Goal: Information Seeking & Learning: Learn about a topic

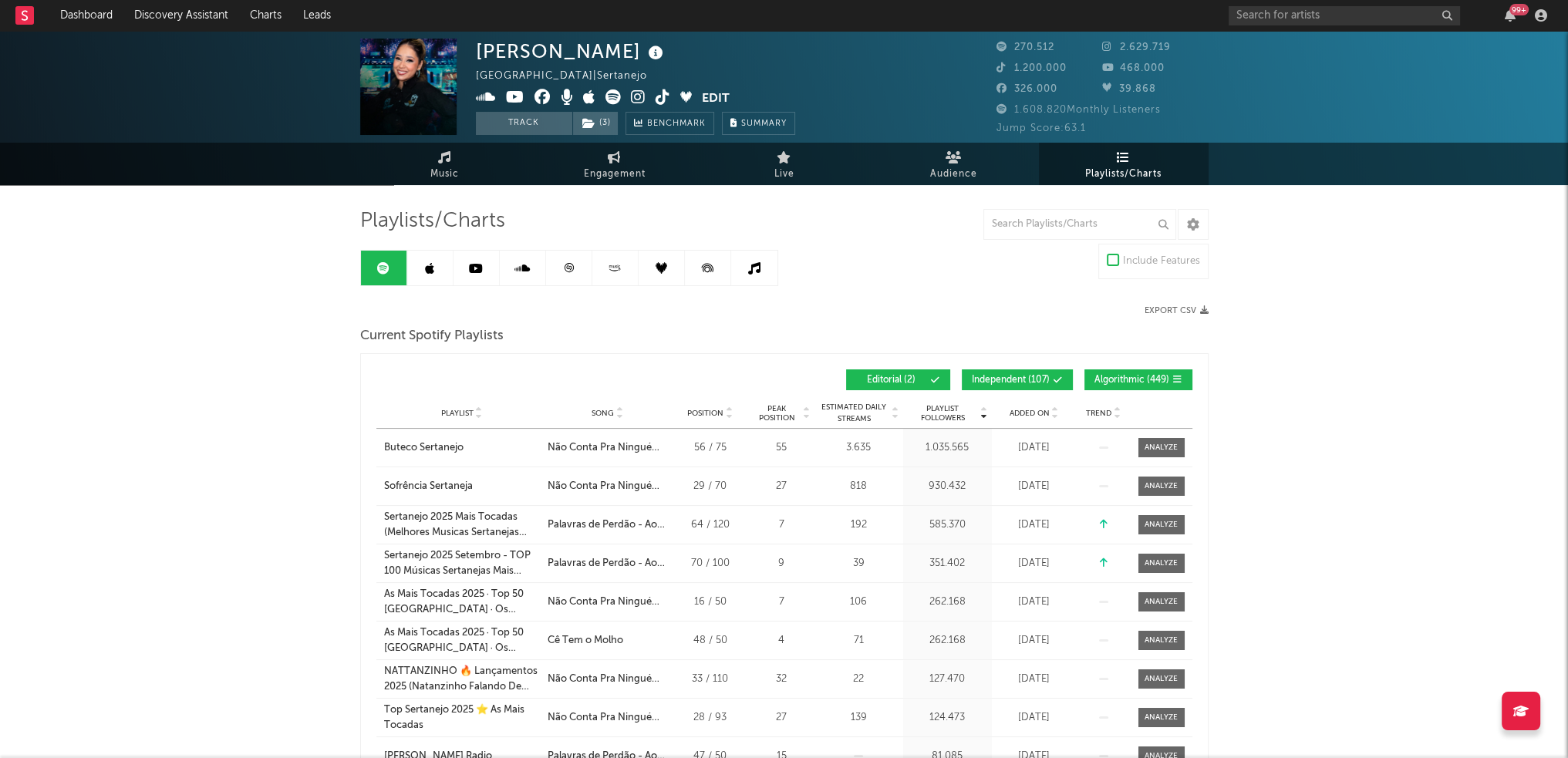
click at [1138, 173] on span "Playlists/Charts" at bounding box center [1123, 175] width 77 height 19
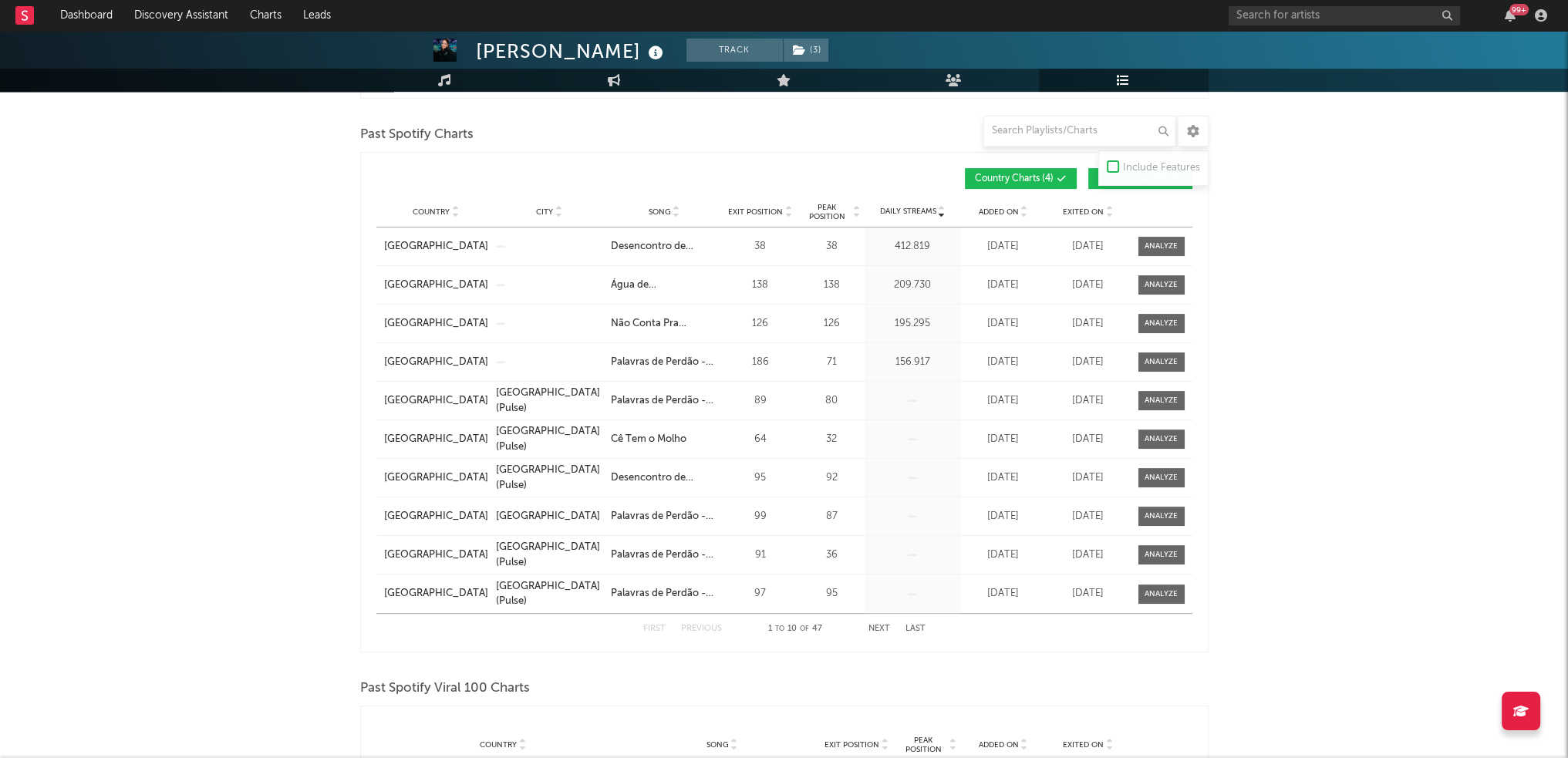
scroll to position [694, 0]
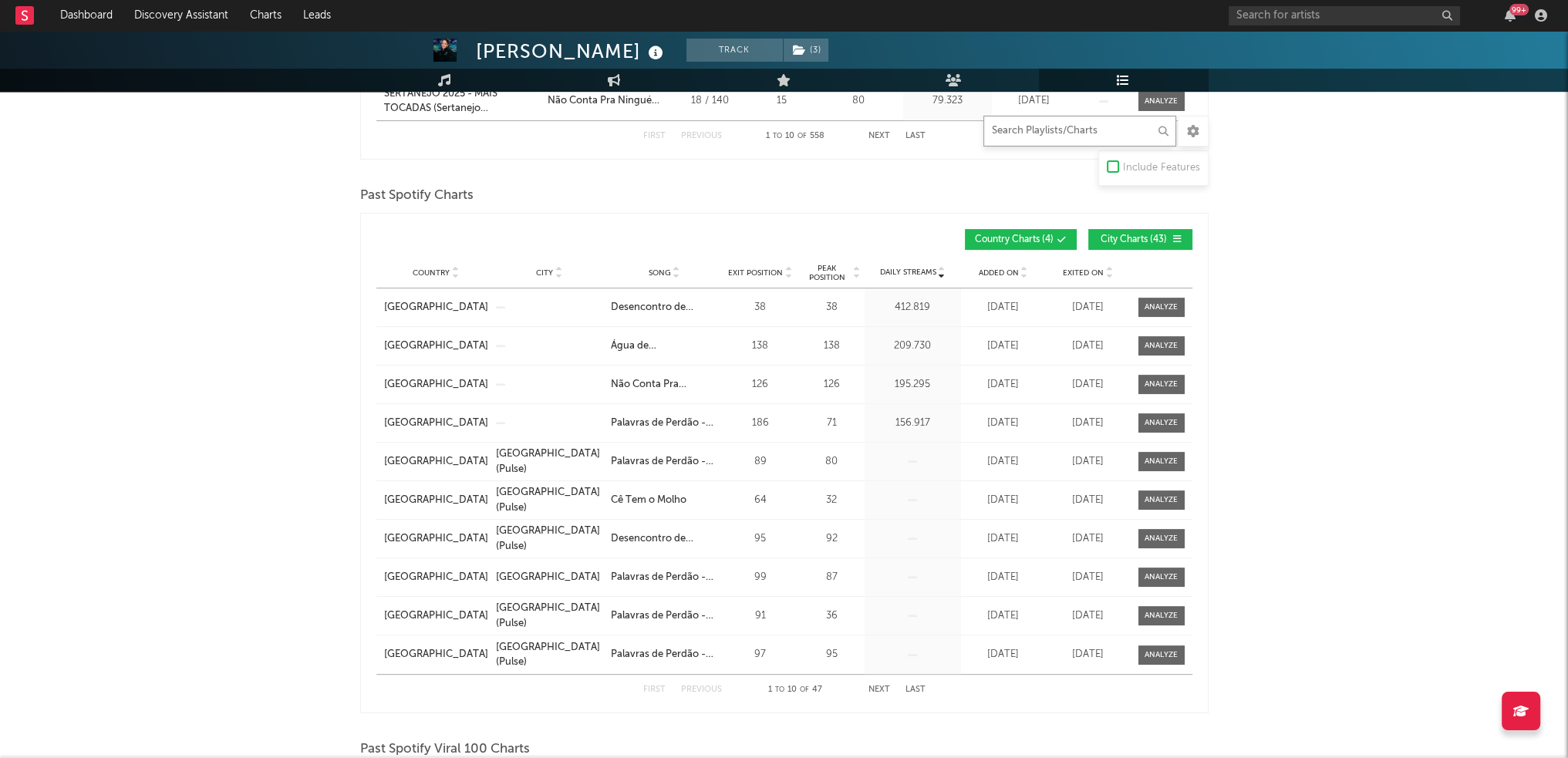
click at [1096, 144] on input "text" at bounding box center [1079, 131] width 193 height 31
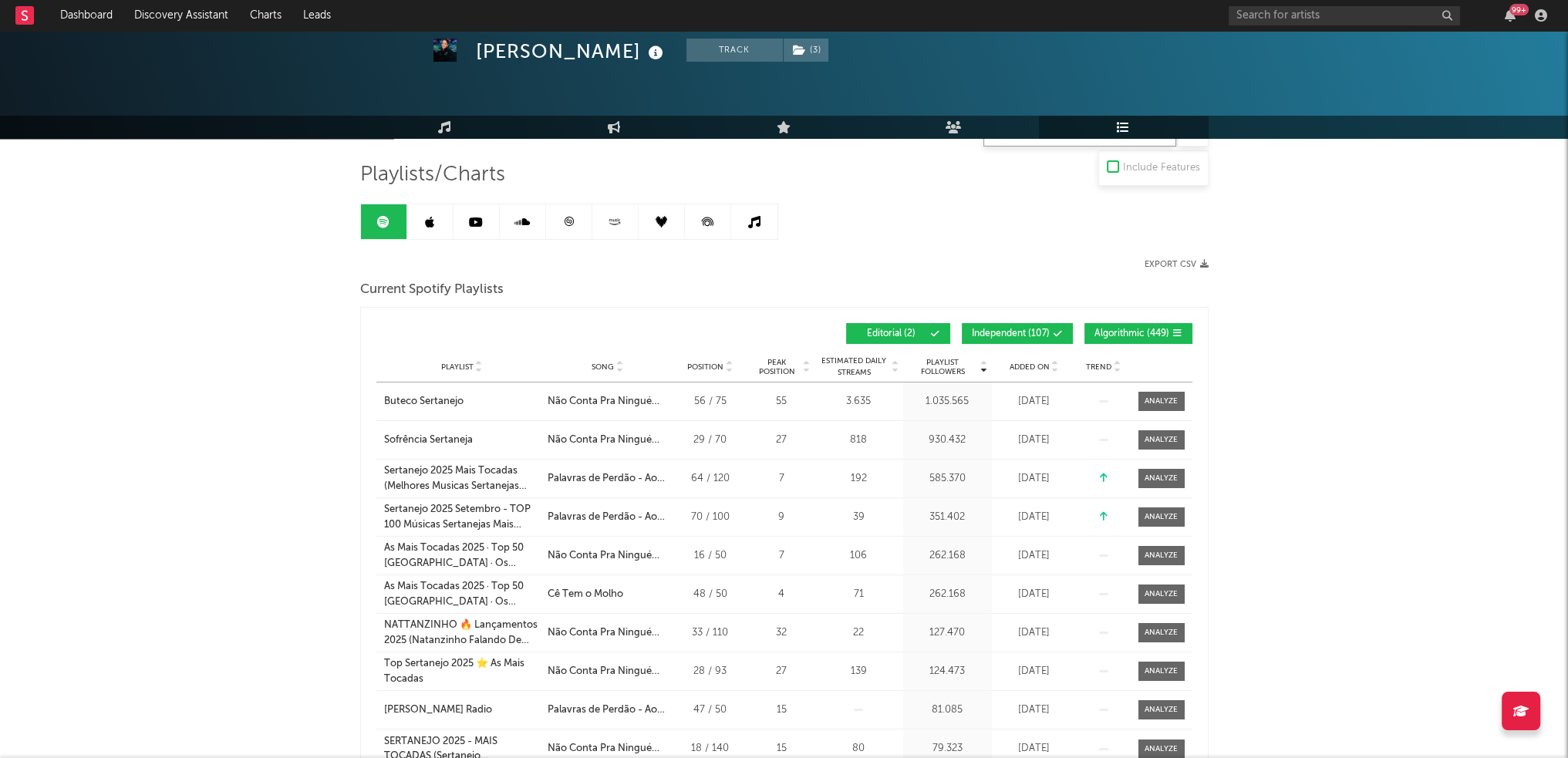
scroll to position [0, 0]
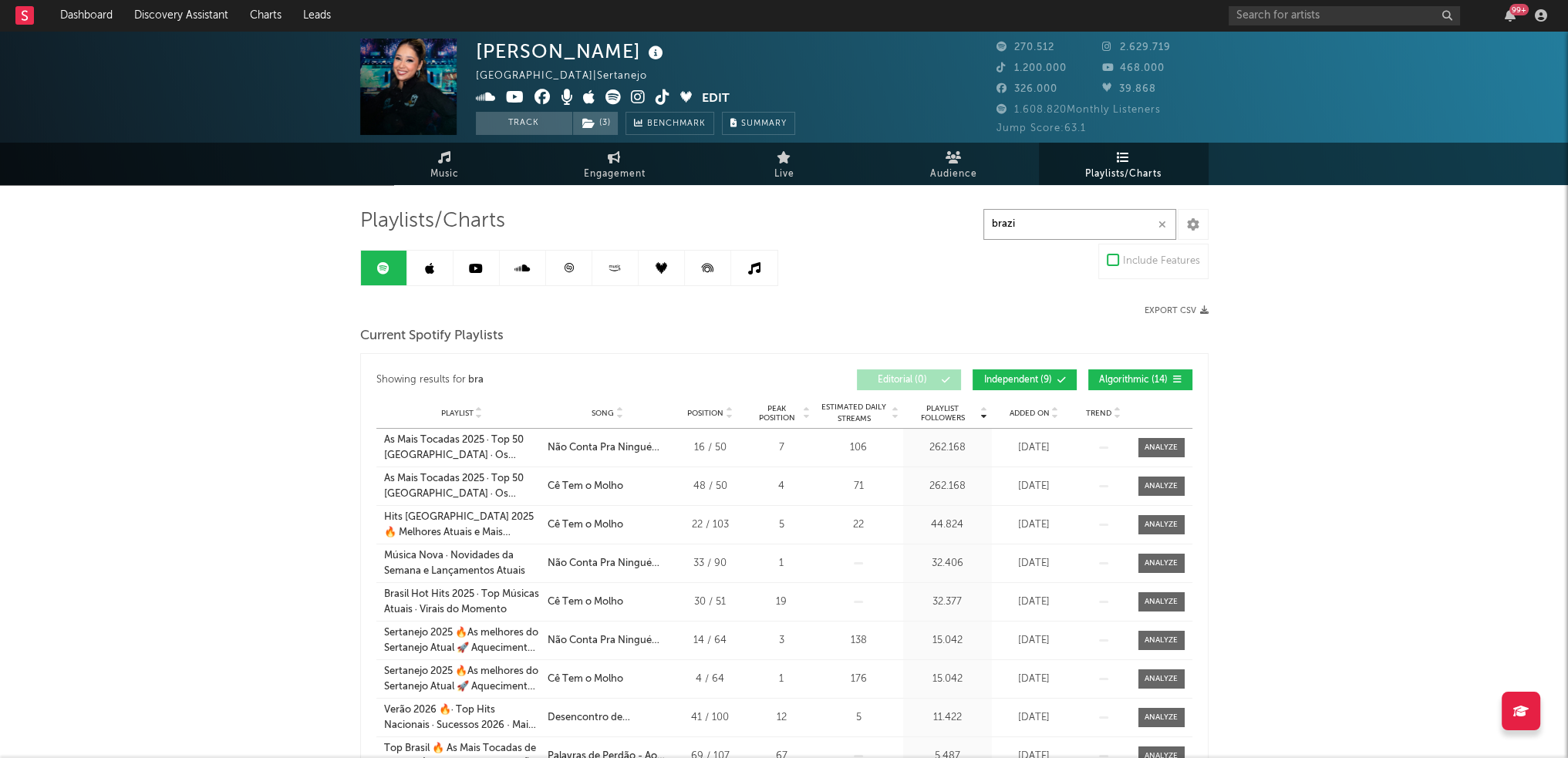
type input "[GEOGRAPHIC_DATA]"
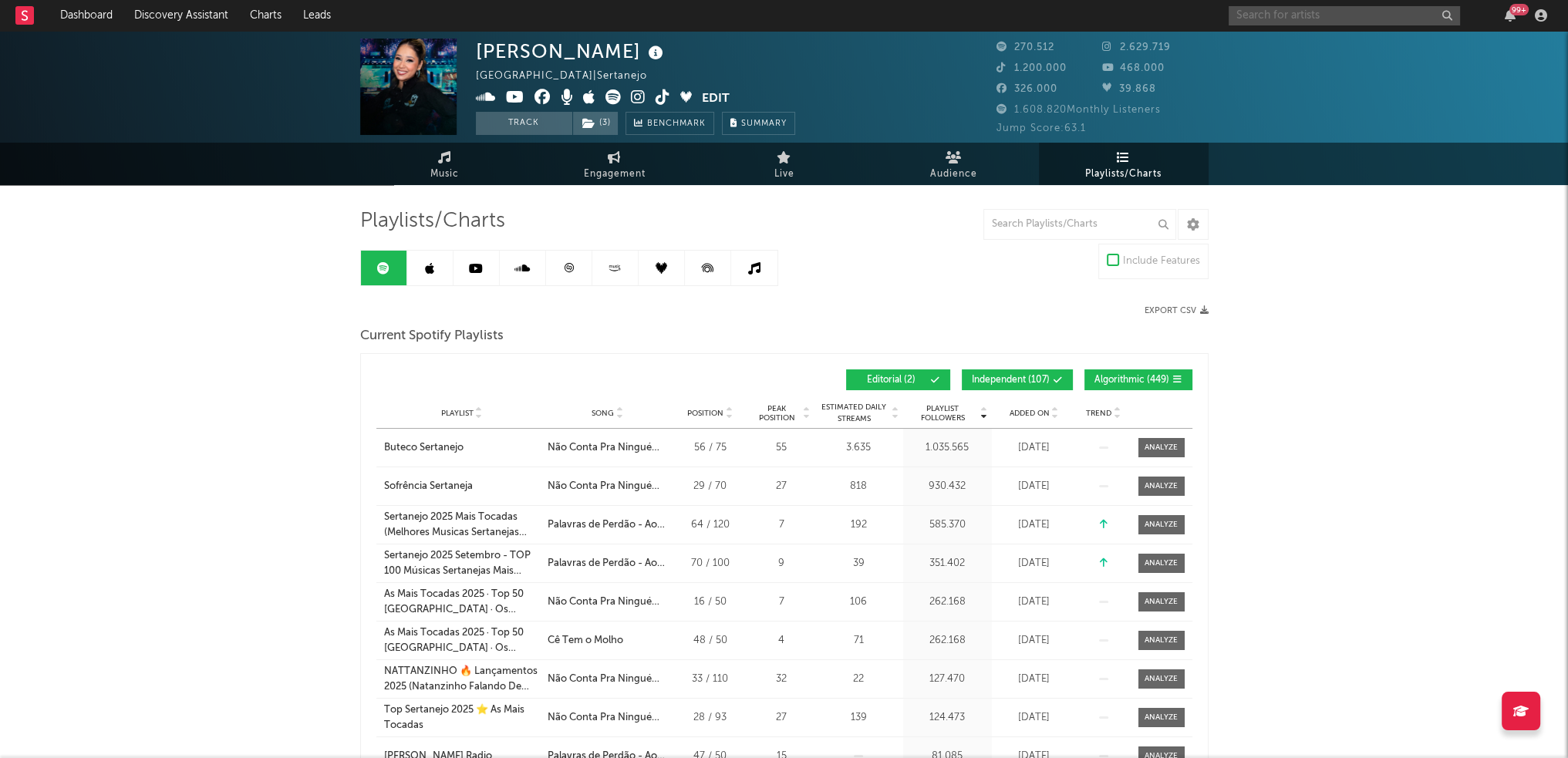
click at [1255, 20] on input "text" at bounding box center [1344, 15] width 231 height 20
click at [1305, 20] on input "green day" at bounding box center [1344, 15] width 231 height 20
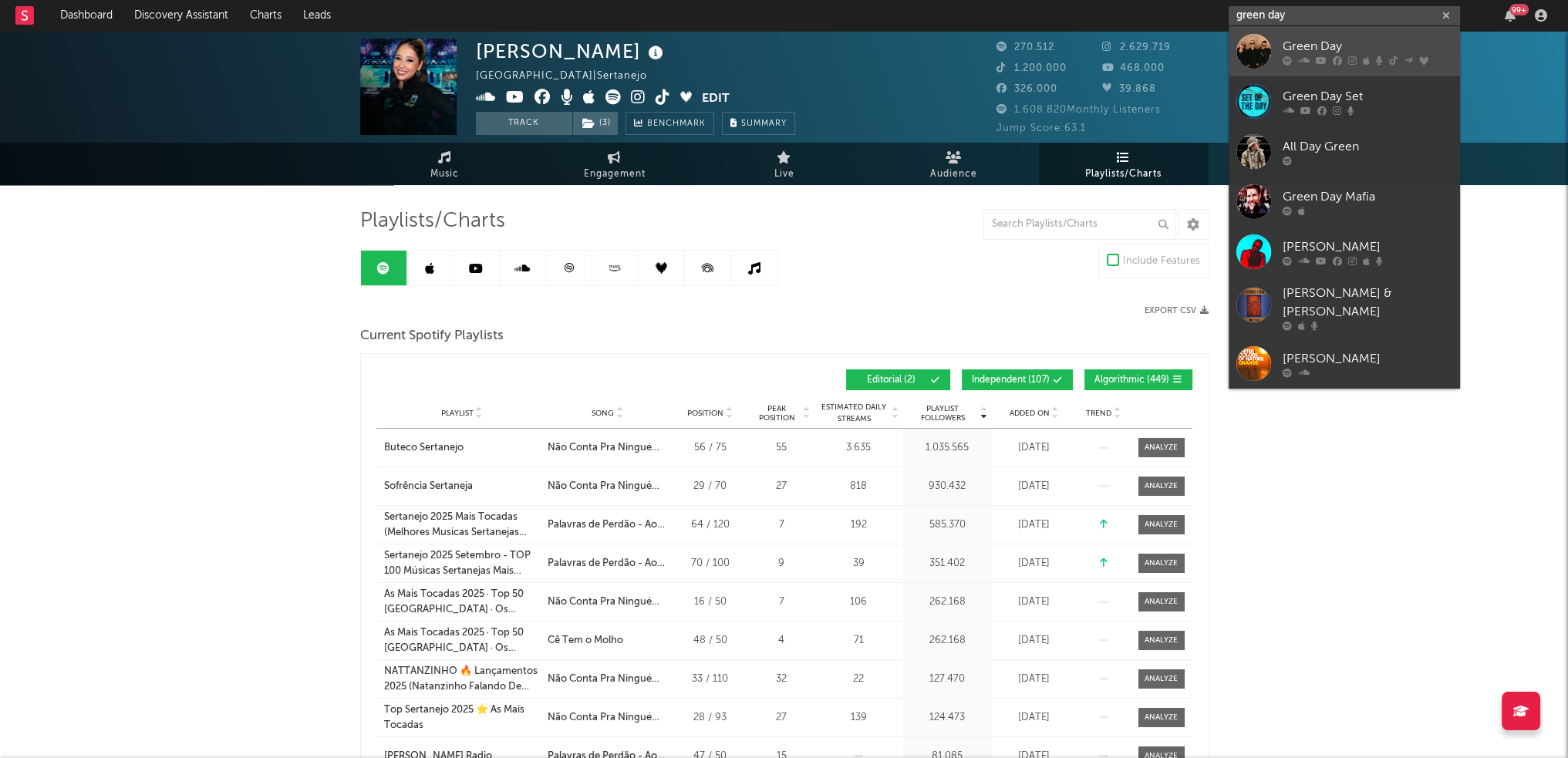
type input "green day"
click at [1298, 47] on div "Green Day" at bounding box center [1367, 46] width 170 height 19
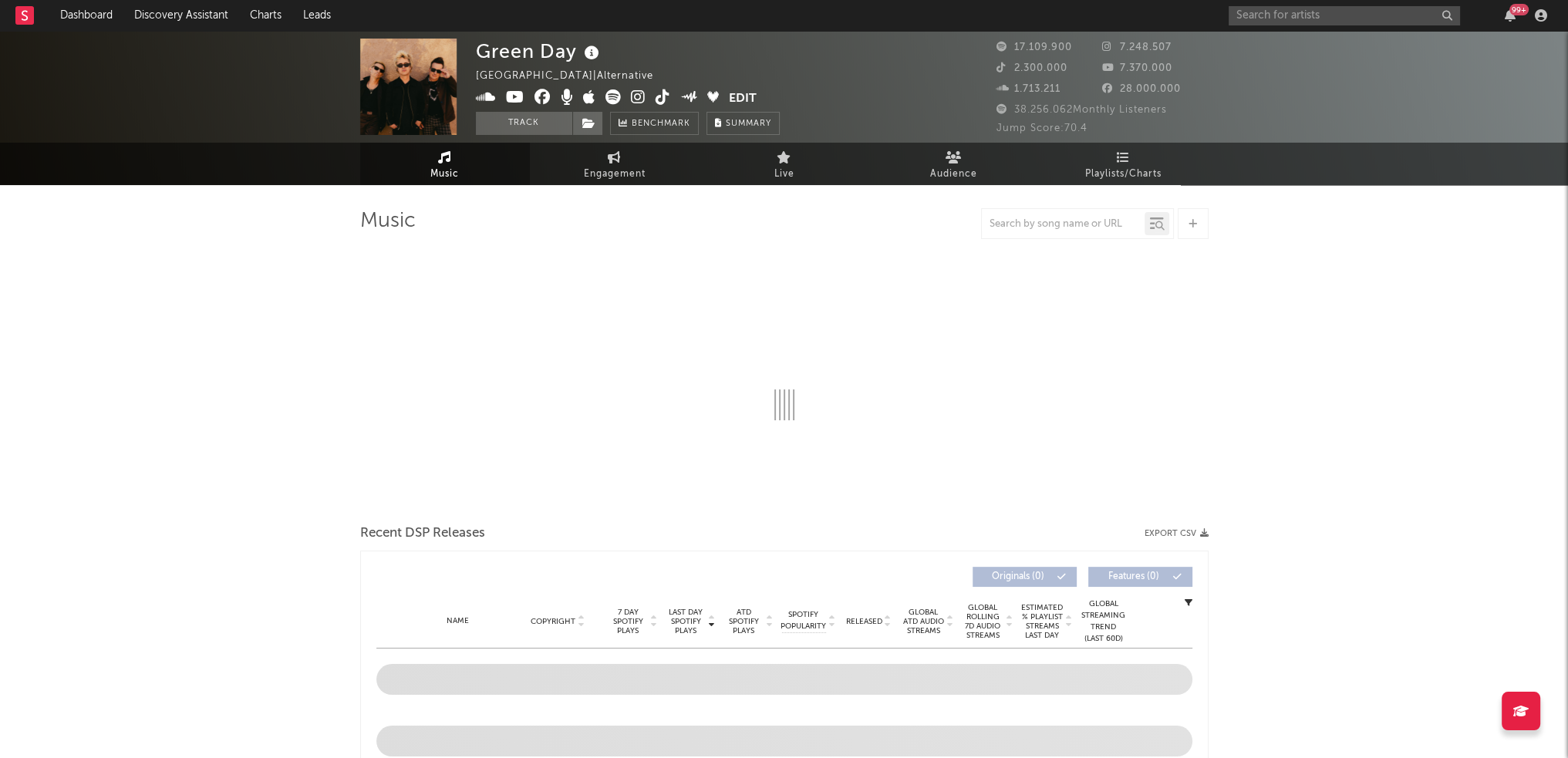
select select "6m"
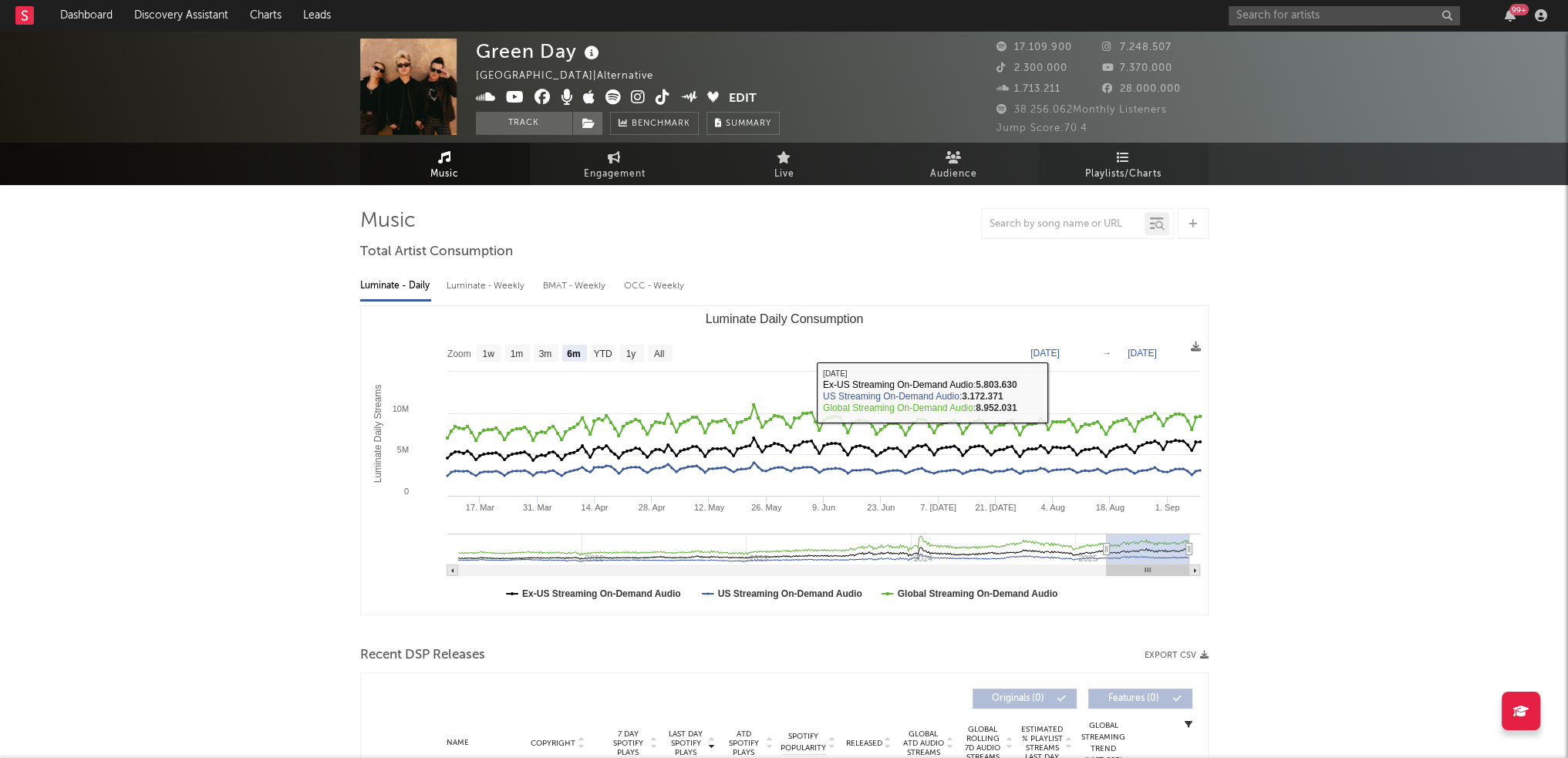
click at [1123, 173] on span "Playlists/Charts" at bounding box center [1123, 175] width 77 height 19
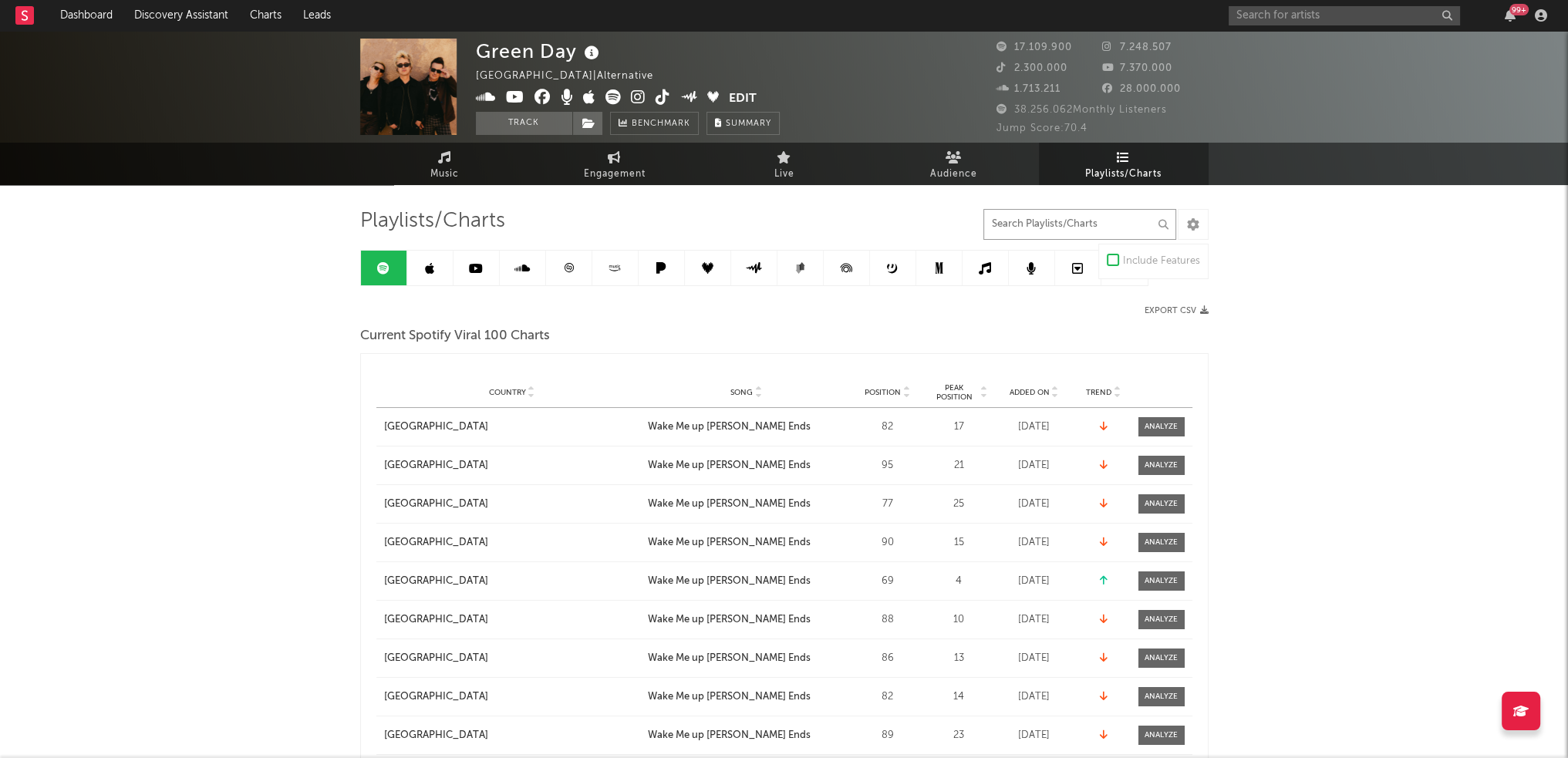
click at [1116, 224] on input "text" at bounding box center [1079, 224] width 193 height 31
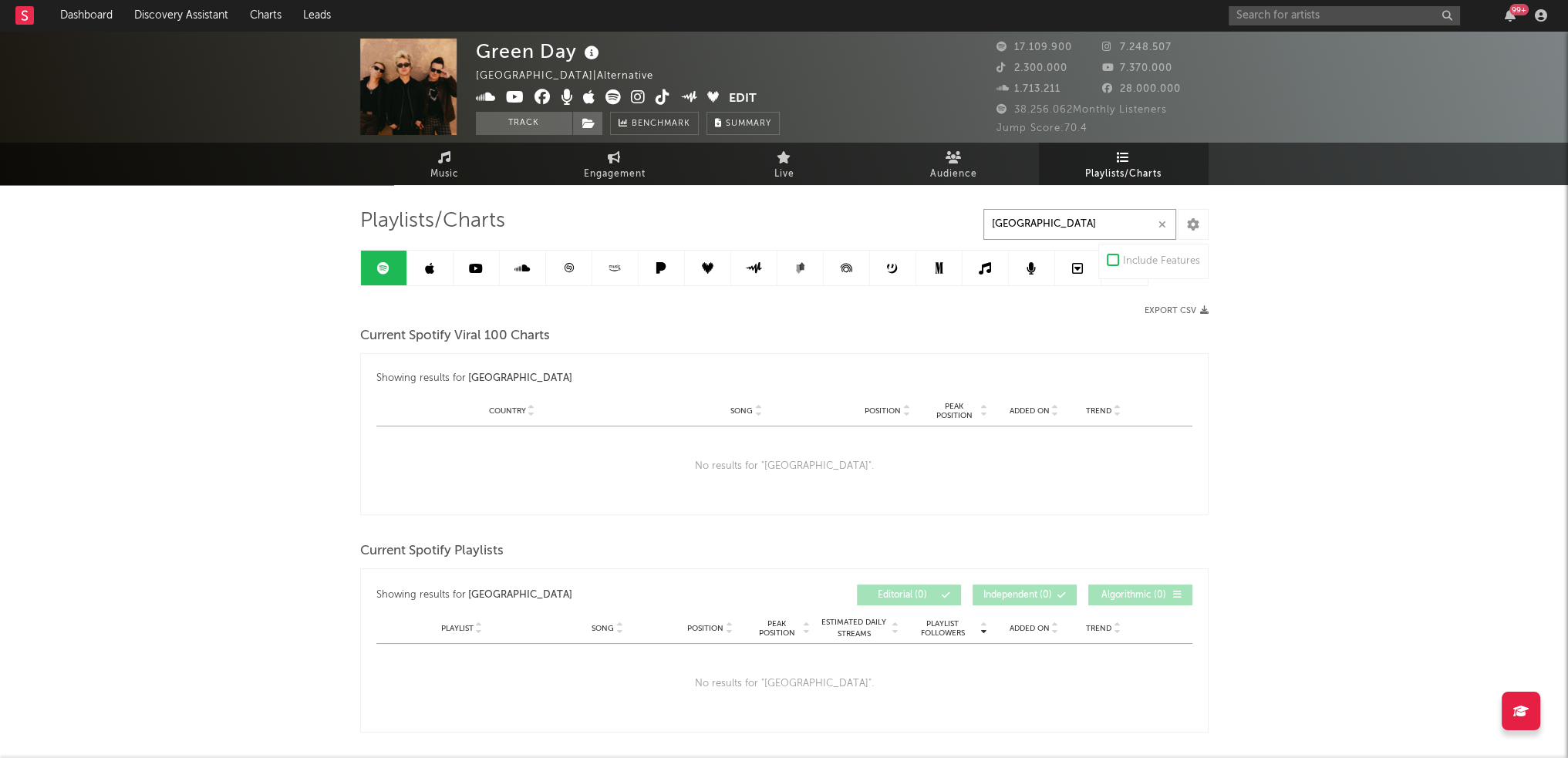
type input "[GEOGRAPHIC_DATA]"
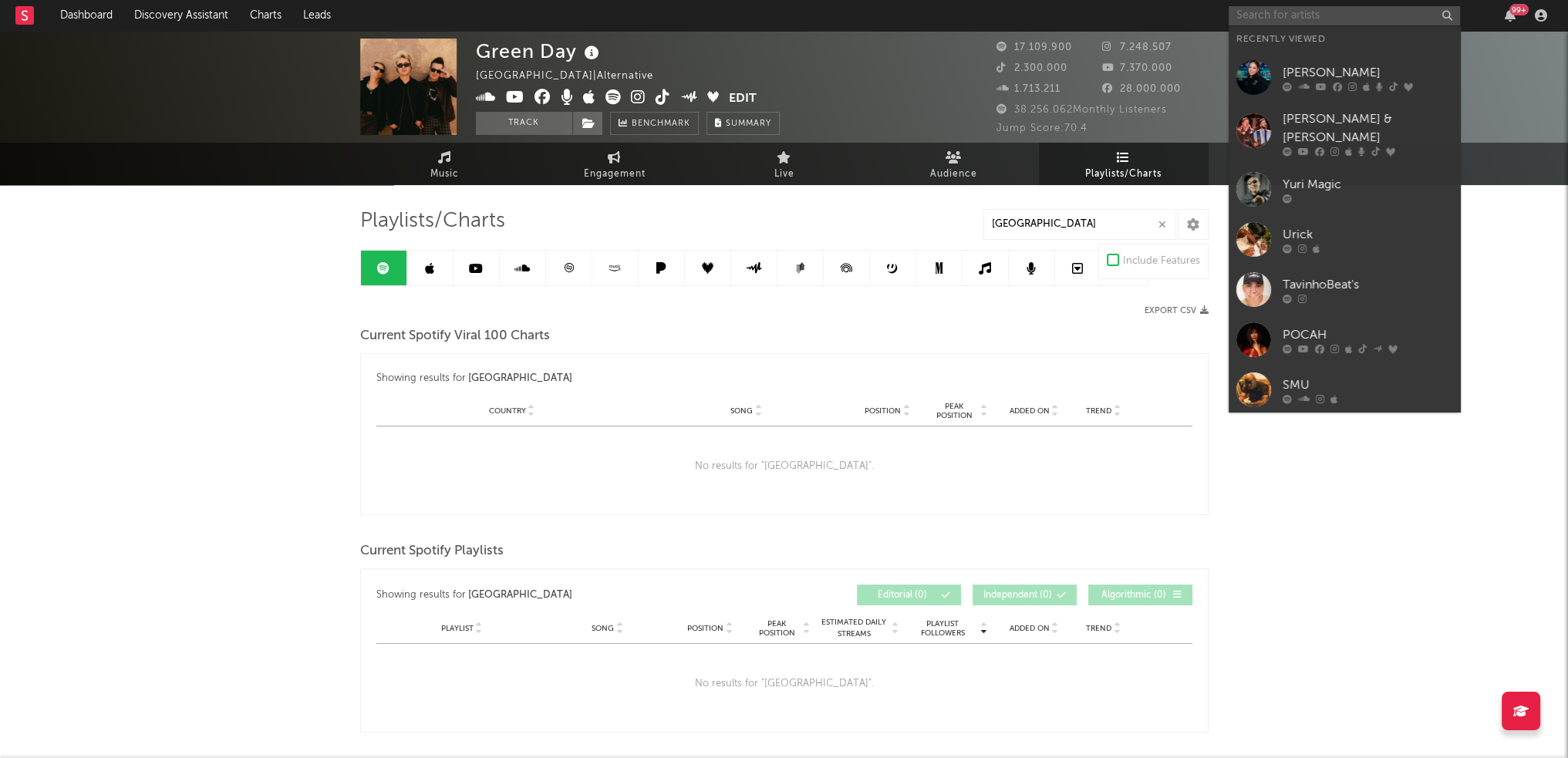
click at [1234, 11] on input "text" at bounding box center [1344, 15] width 231 height 20
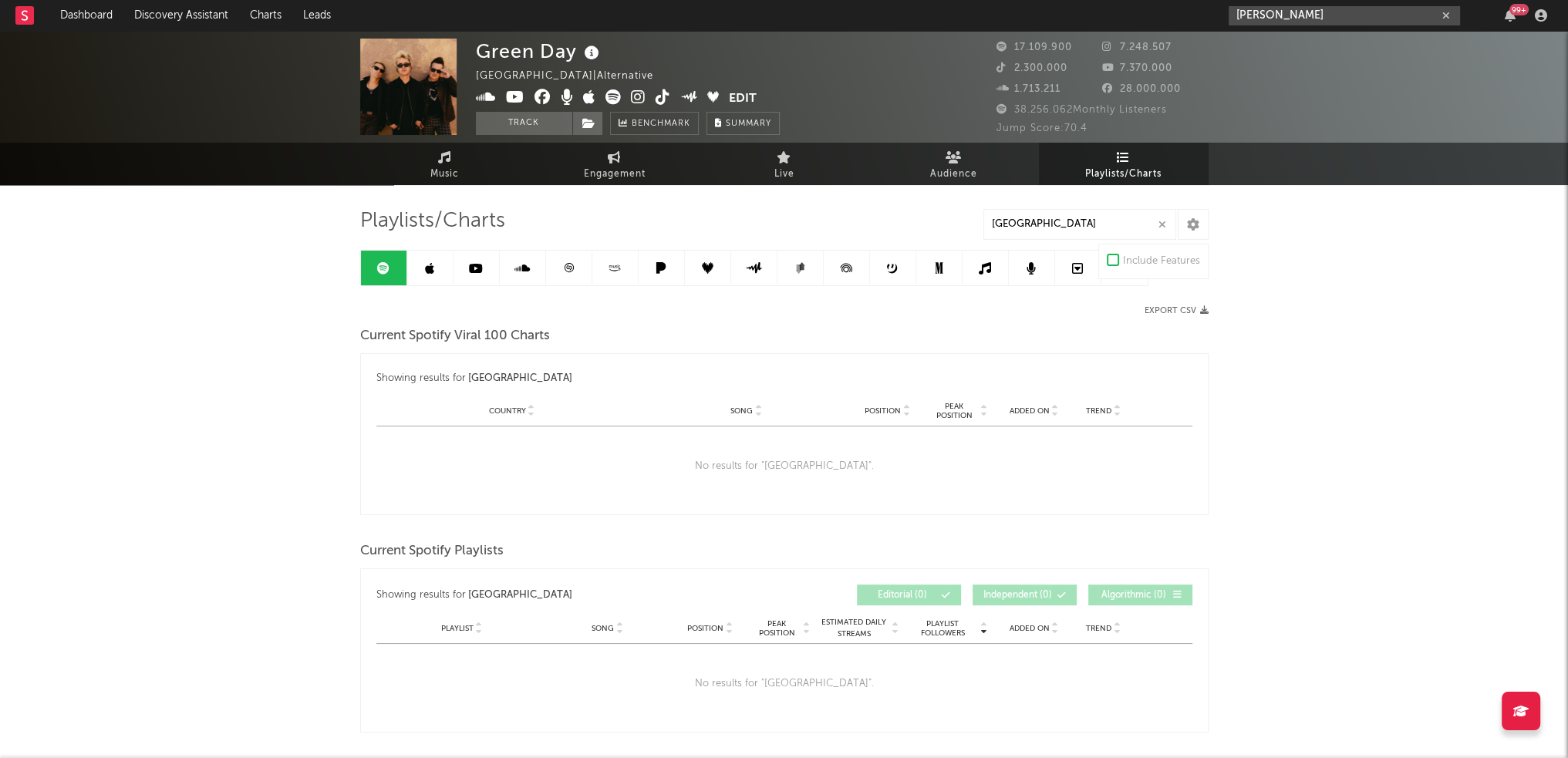
click at [1334, 12] on input "[PERSON_NAME]" at bounding box center [1344, 15] width 231 height 20
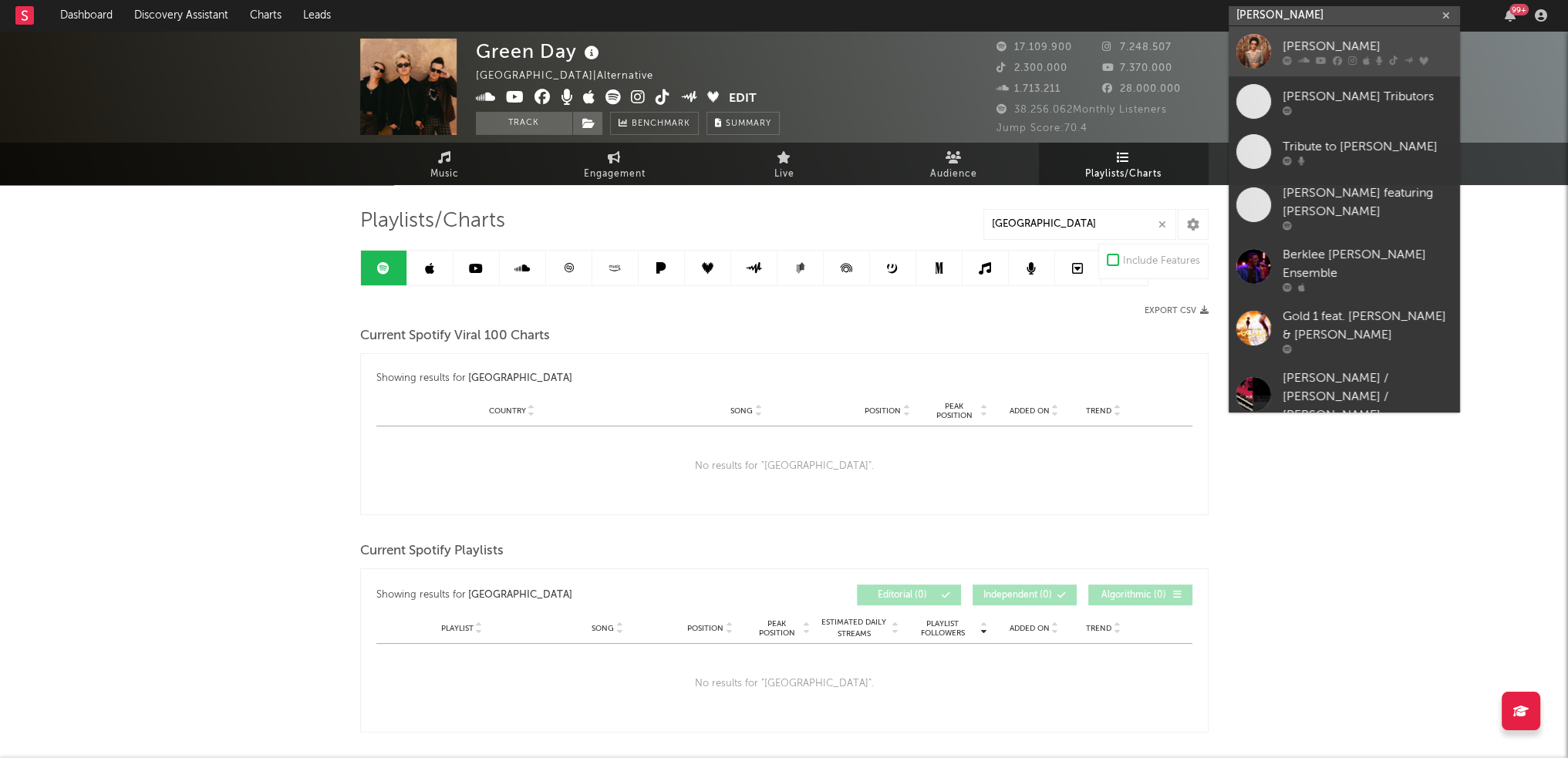
type input "[PERSON_NAME]"
click at [1324, 39] on div "[PERSON_NAME]" at bounding box center [1367, 46] width 170 height 19
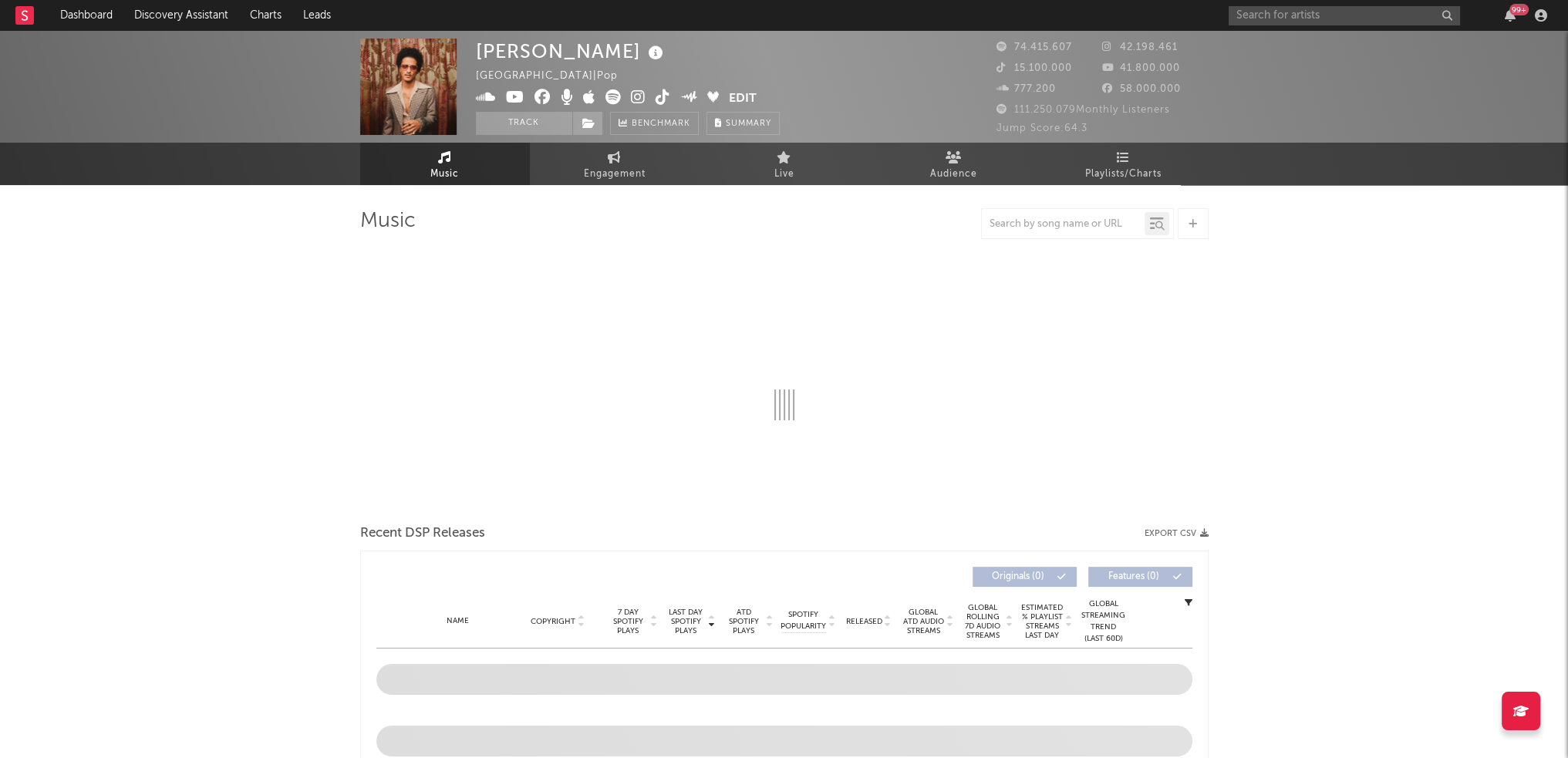
select select "6m"
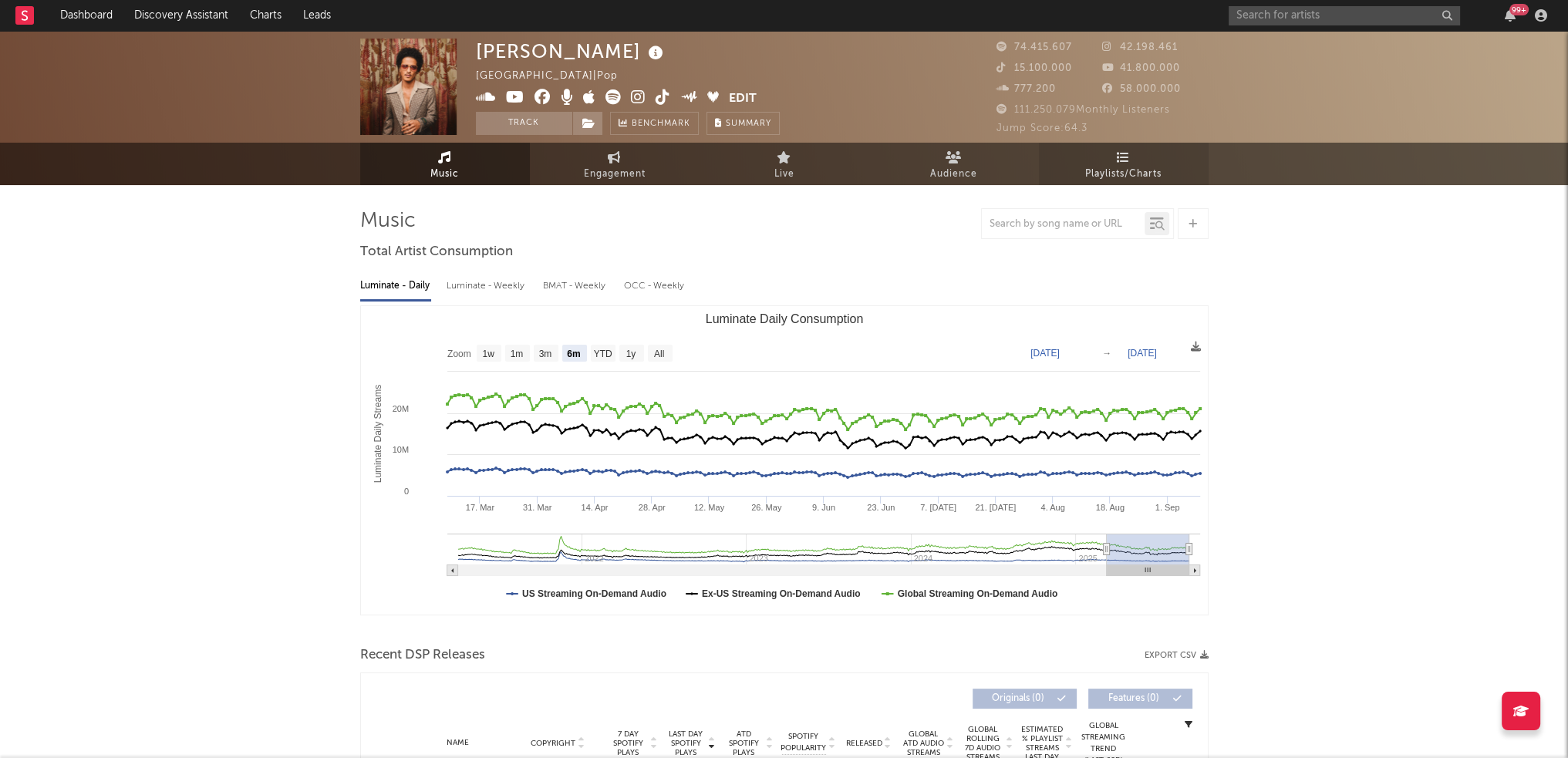
select select "6m"
click at [1105, 165] on span "Playlists/Charts" at bounding box center [1123, 175] width 77 height 19
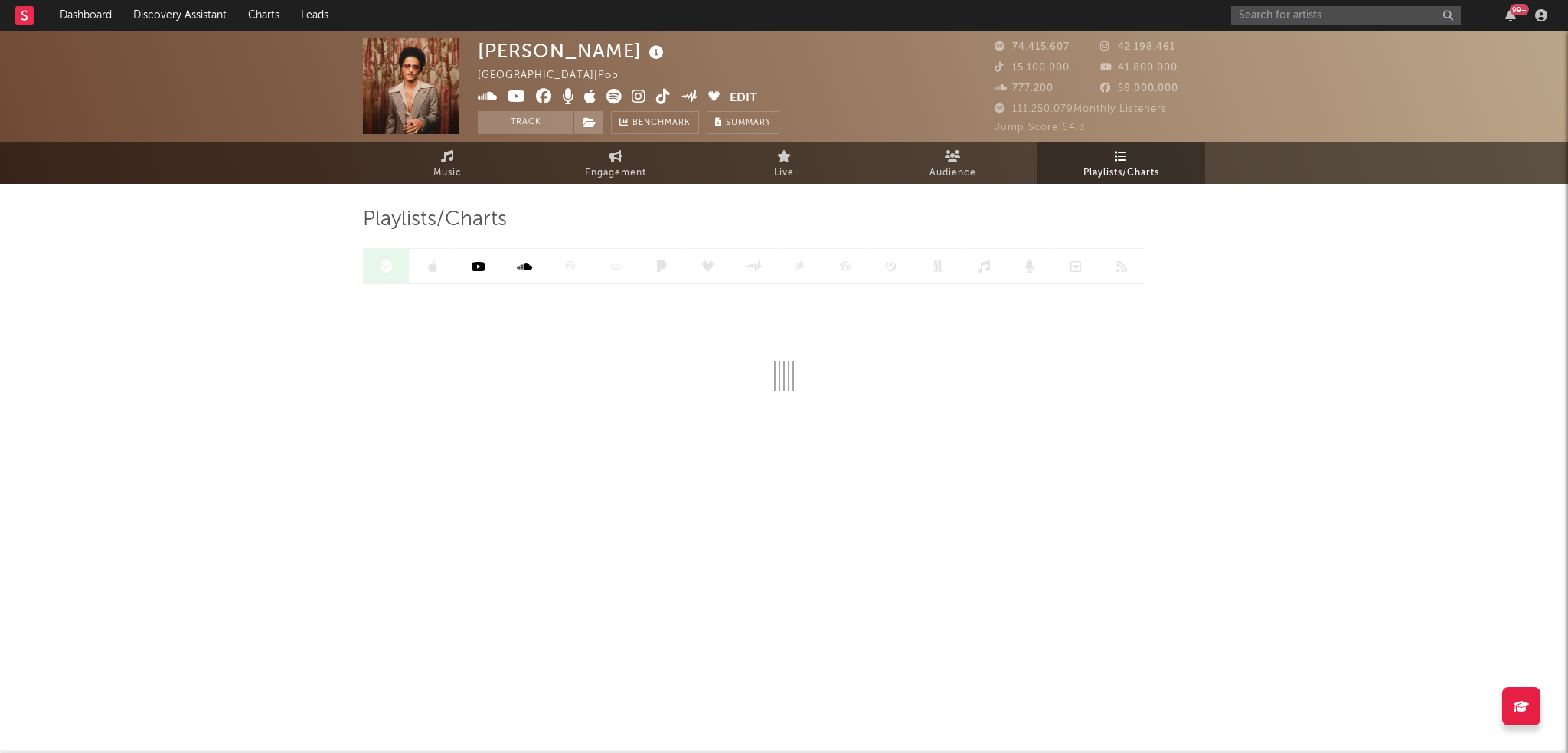
click at [1197, 238] on div "Playlists/Charts" at bounding box center [784, 299] width 842 height 185
click at [634, 230] on div "Playlists/Charts" at bounding box center [784, 219] width 842 height 26
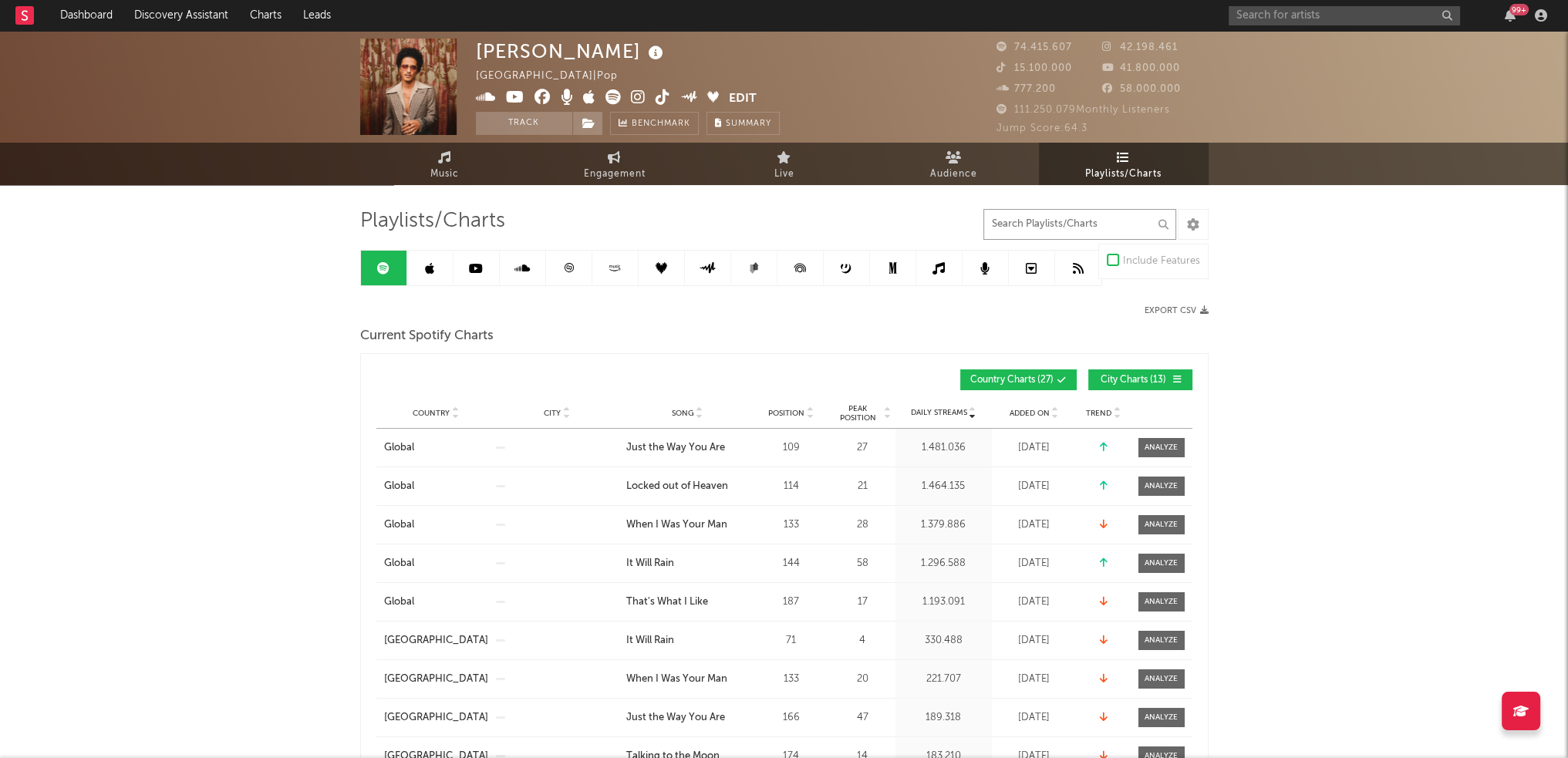
click at [1085, 236] on input "text" at bounding box center [1079, 224] width 193 height 31
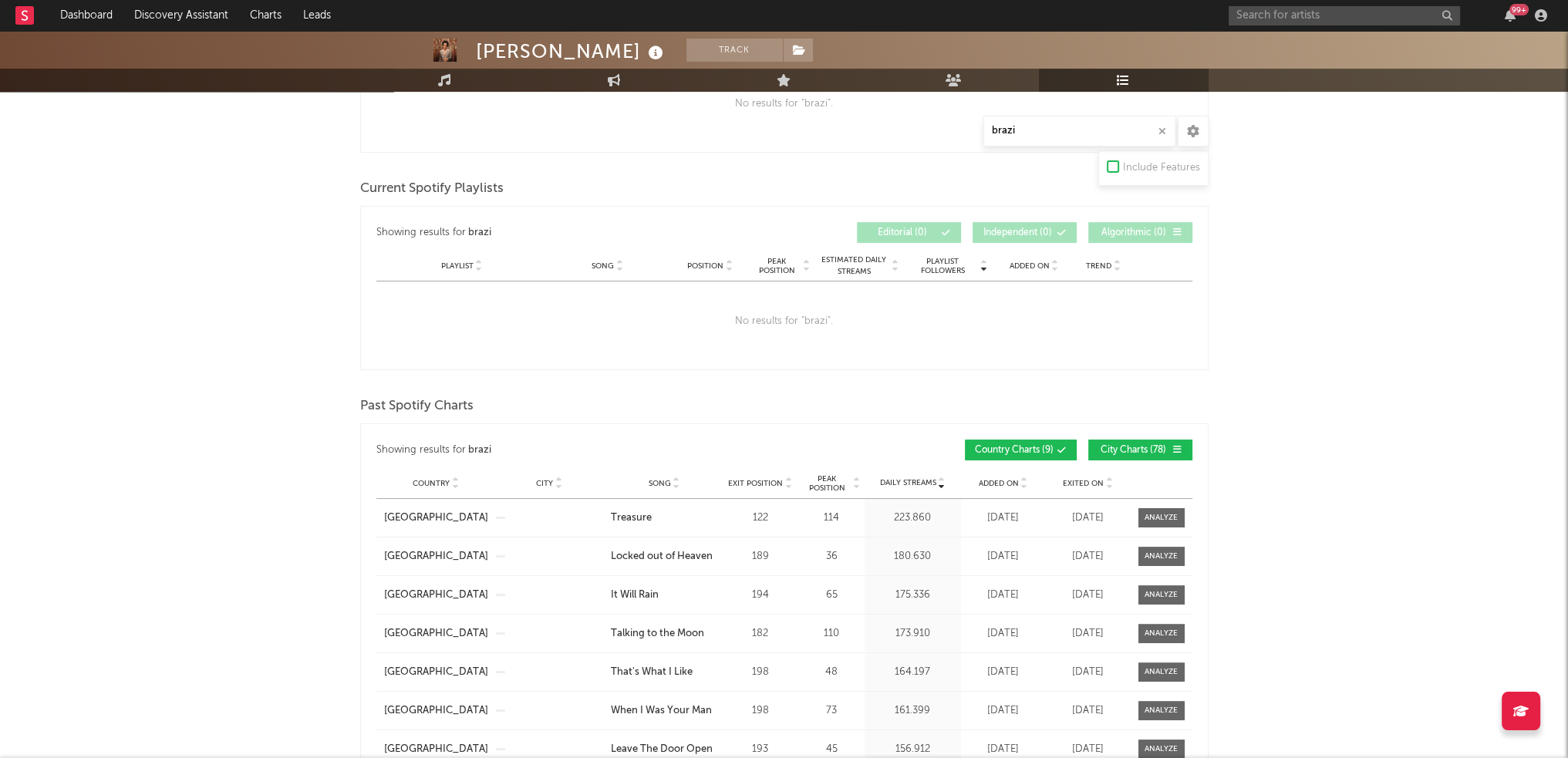
scroll to position [385, 0]
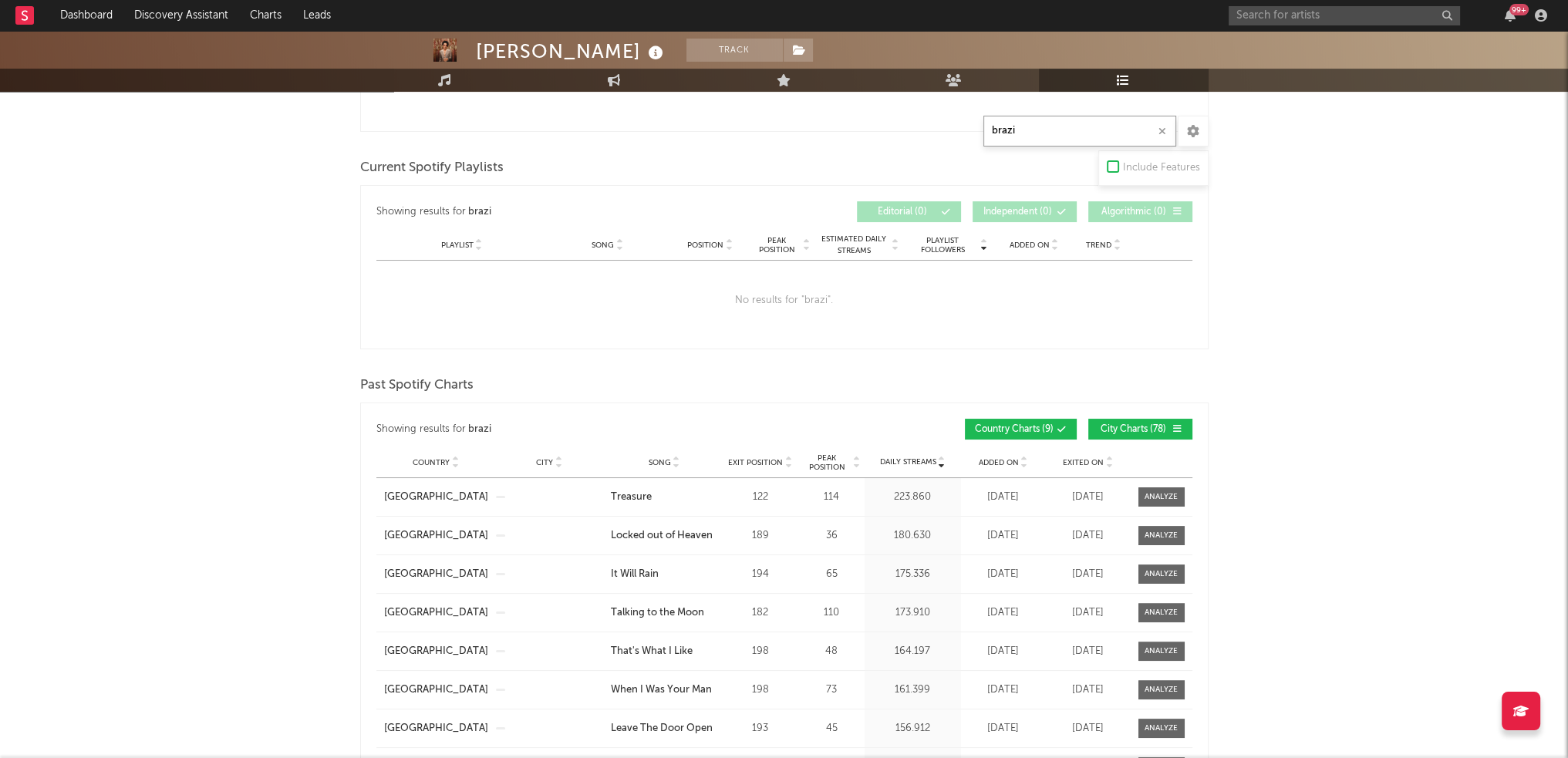
click at [1036, 145] on input "brazi" at bounding box center [1079, 131] width 193 height 31
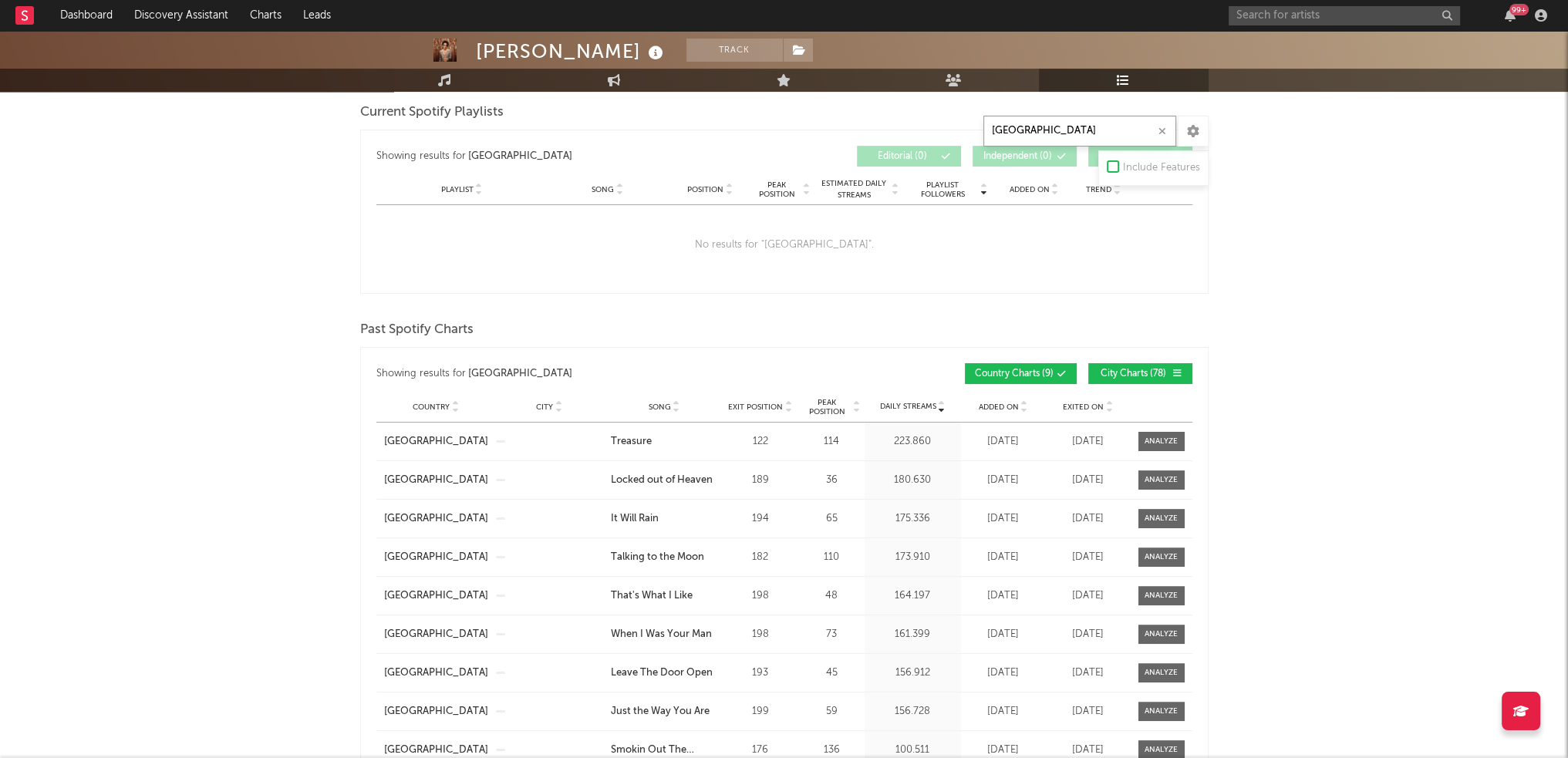
scroll to position [540, 0]
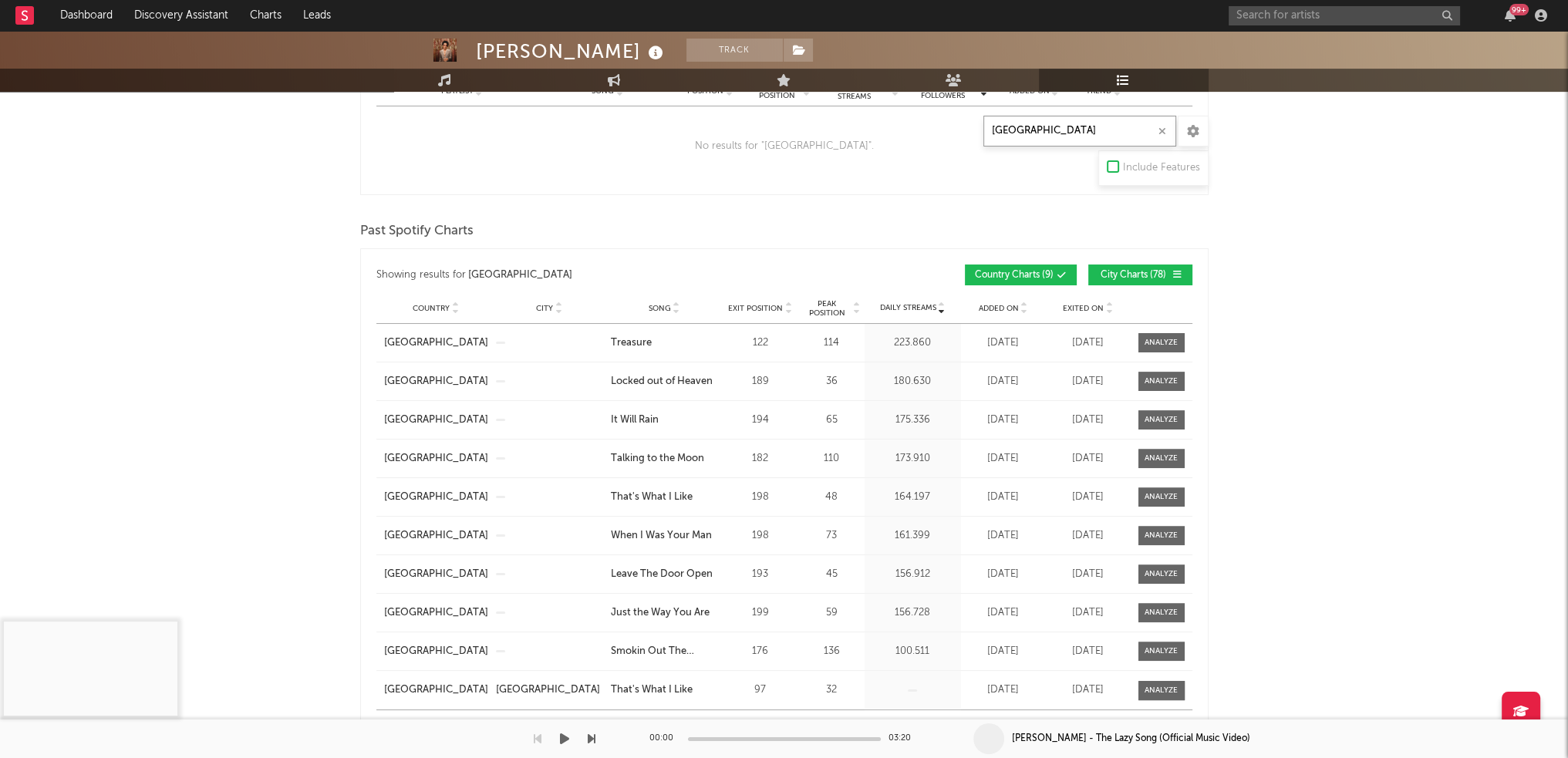
type input "[GEOGRAPHIC_DATA]"
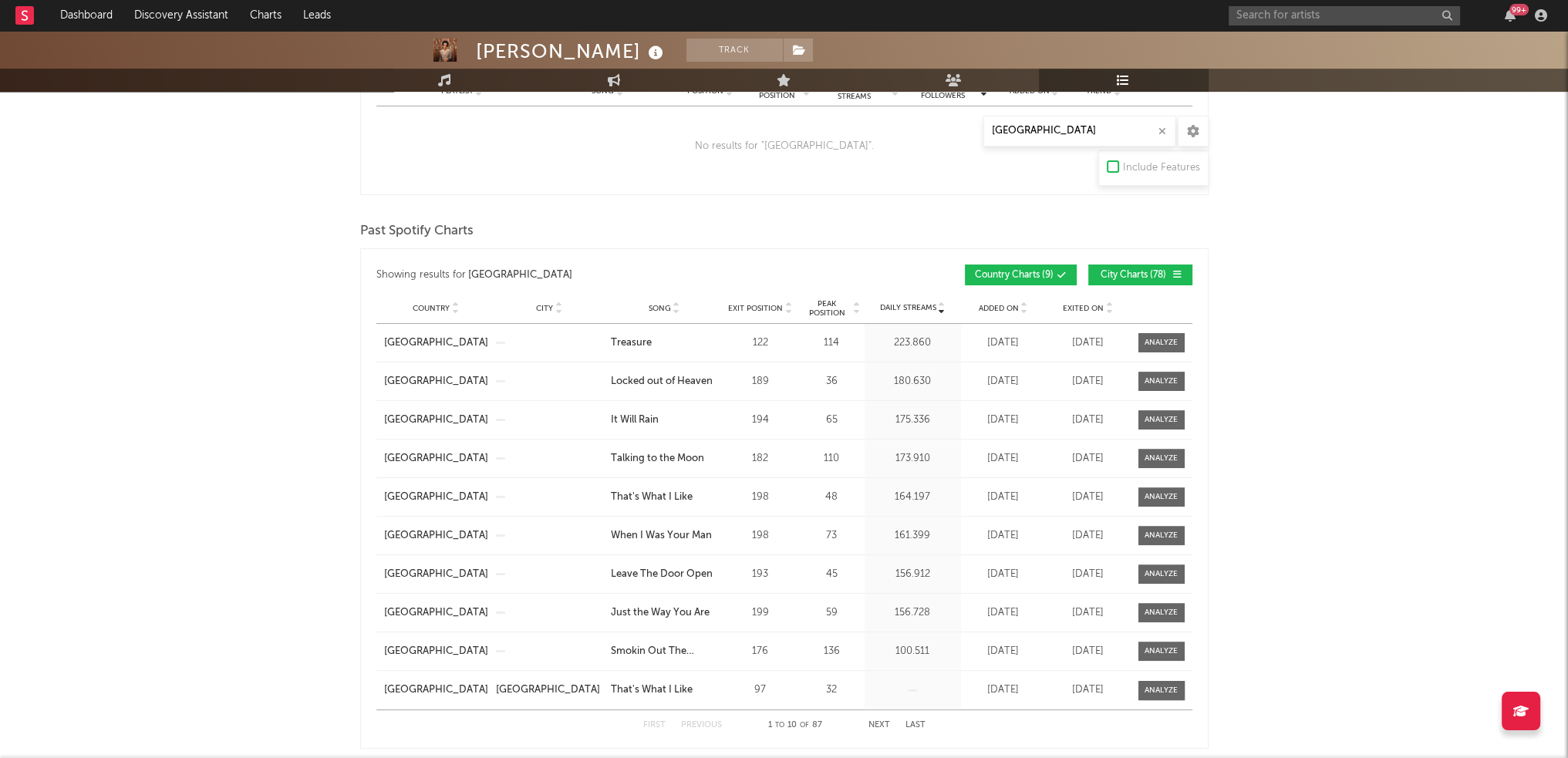
click at [1380, 353] on div "[PERSON_NAME] Track [GEOGRAPHIC_DATA] | Pop Edit Track Benchmark Summary 74.415…" at bounding box center [784, 493] width 1568 height 2004
click at [1178, 379] on span at bounding box center [1161, 381] width 46 height 20
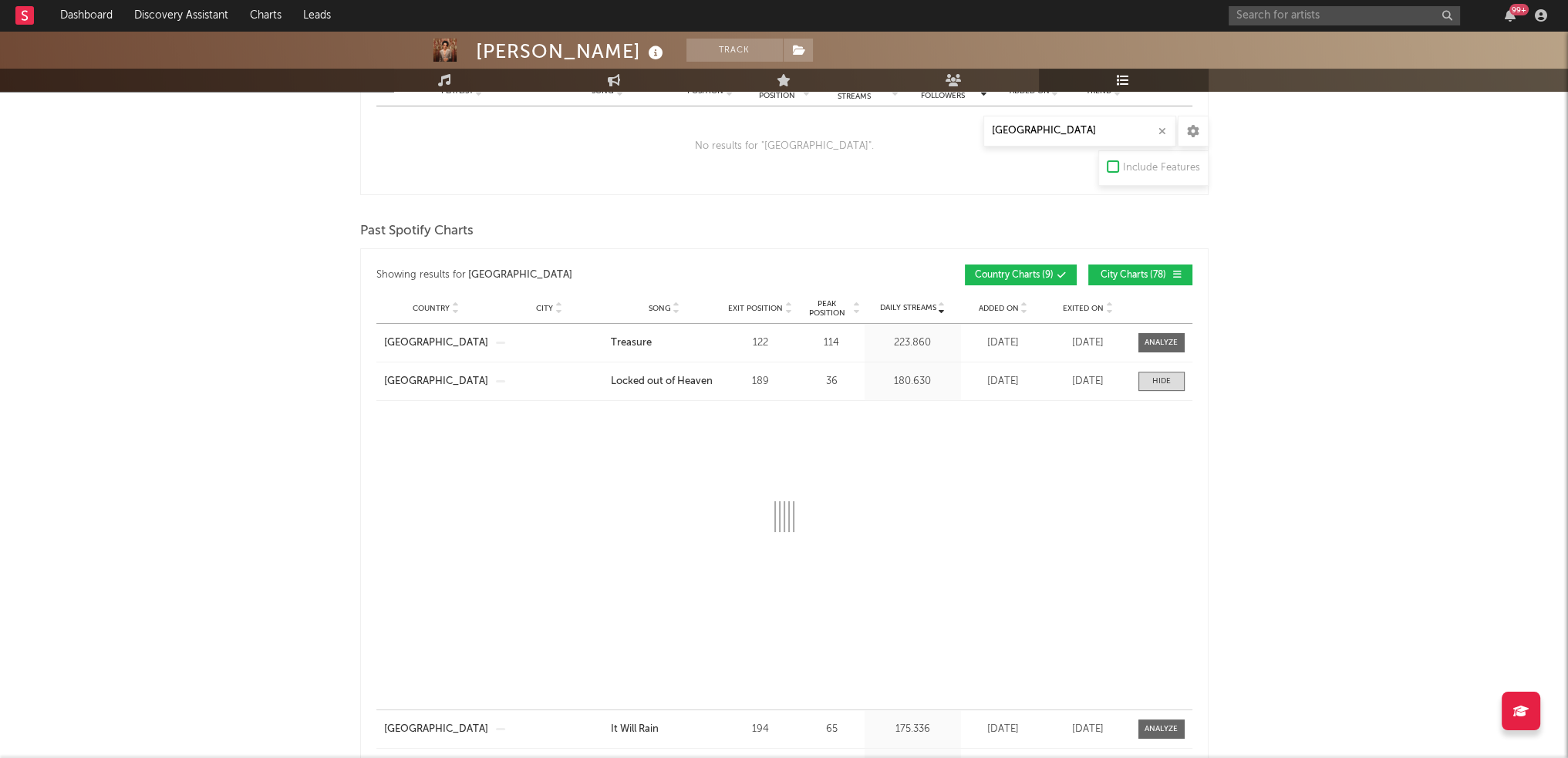
select select "6m"
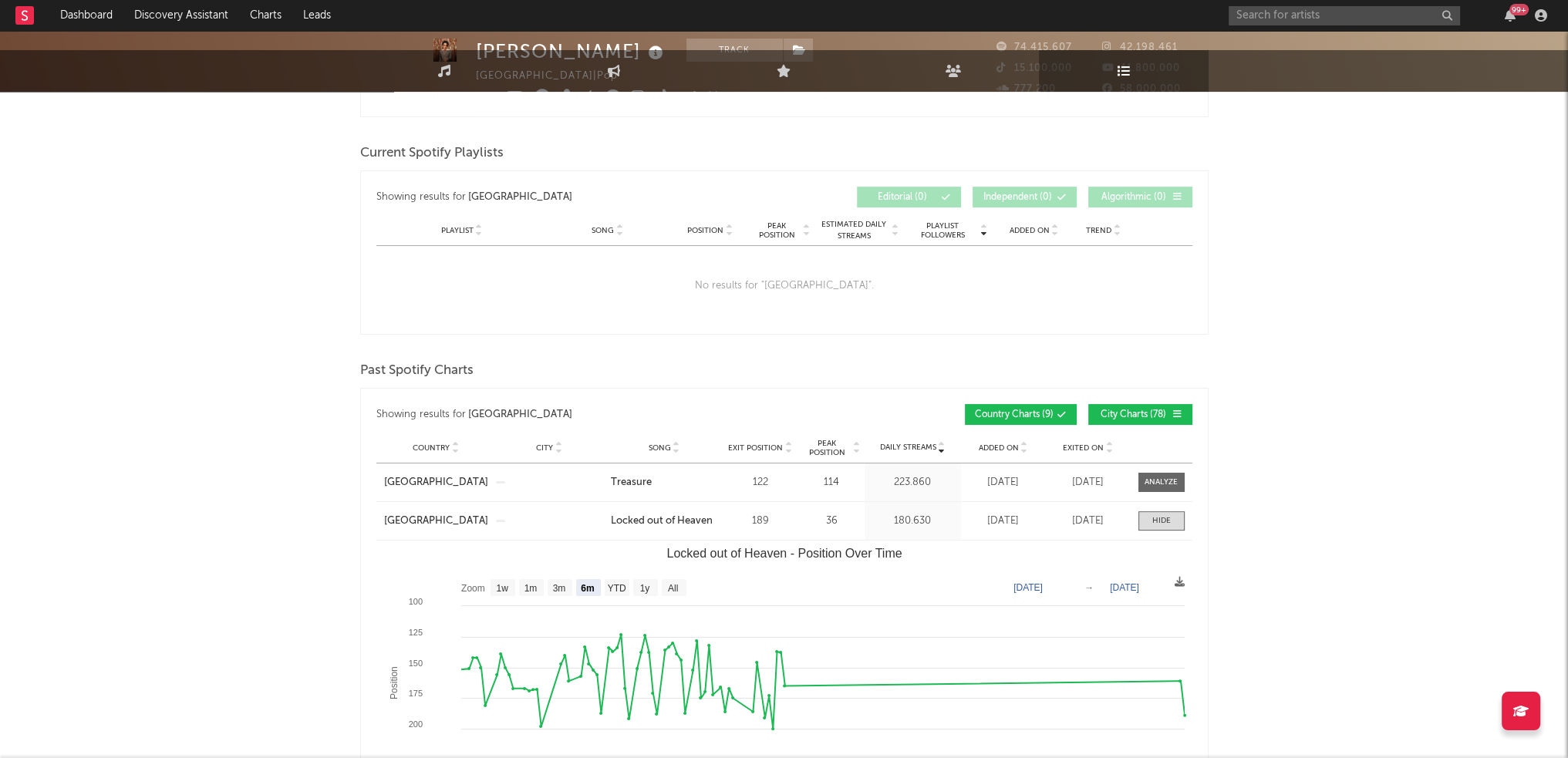
scroll to position [0, 0]
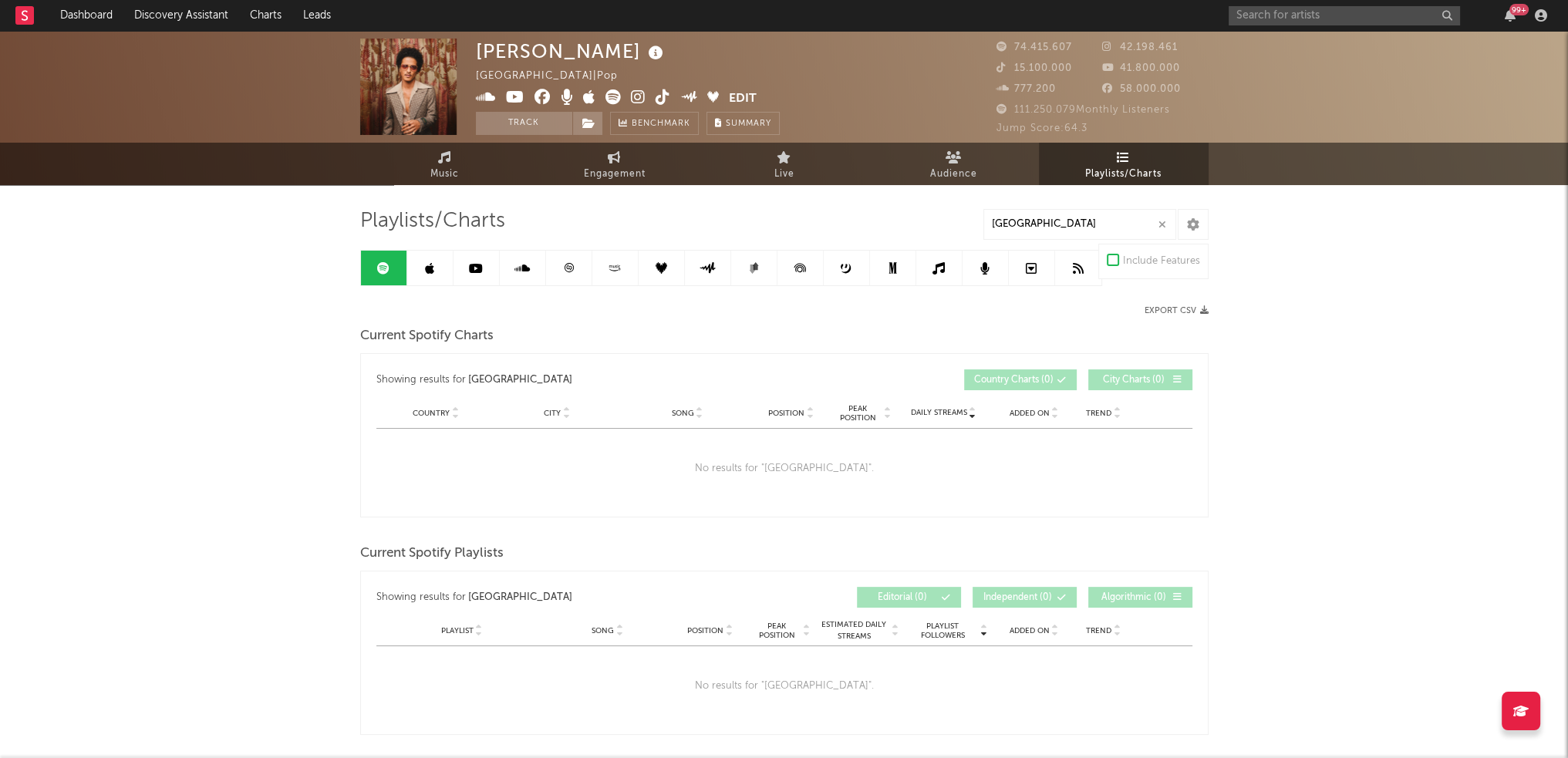
click at [1158, 223] on icon "button" at bounding box center [1161, 225] width 8 height 10
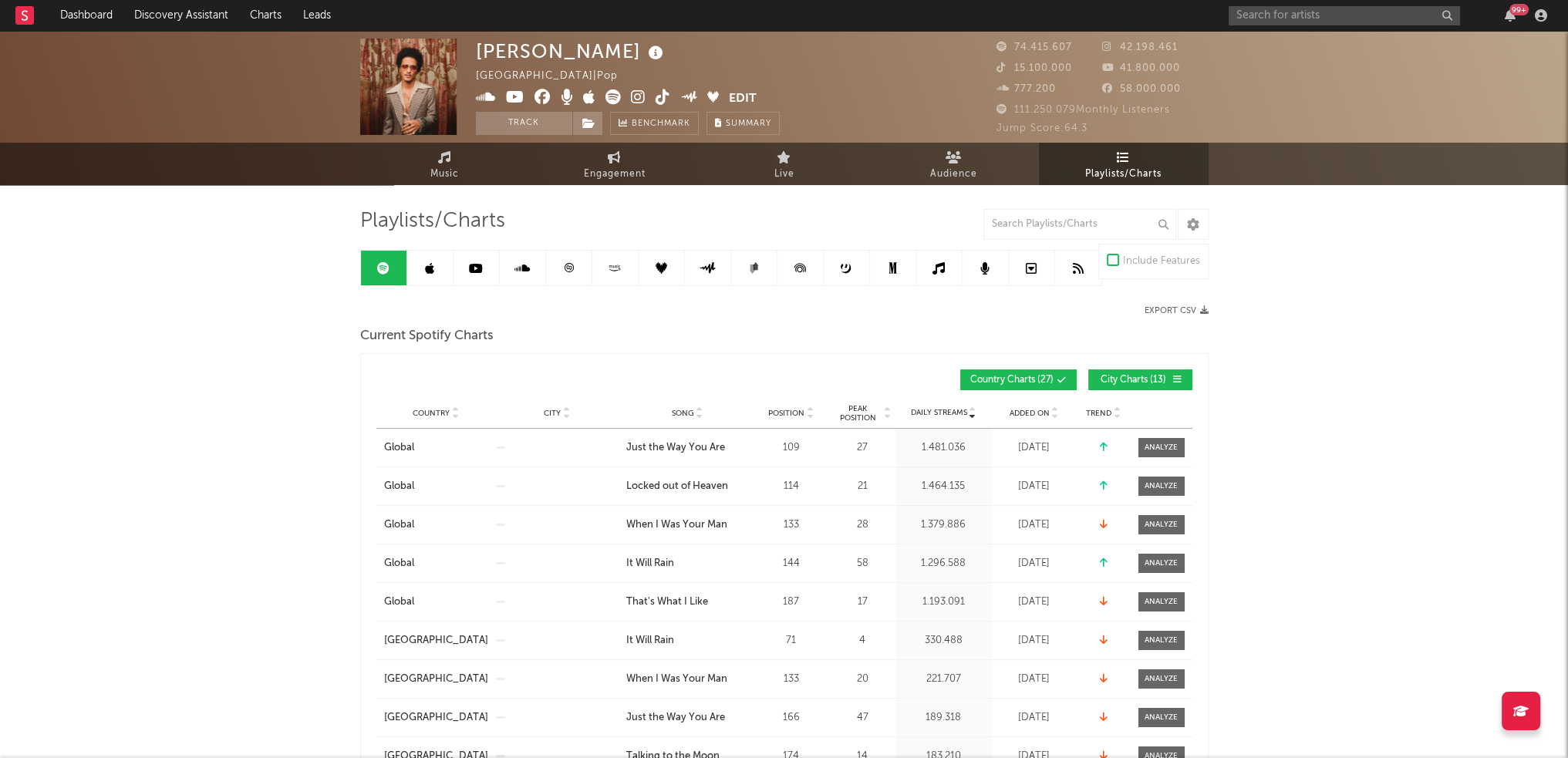
drag, startPoint x: 221, startPoint y: 238, endPoint x: 333, endPoint y: 283, distance: 120.7
click at [480, 266] on icon at bounding box center [476, 268] width 14 height 12
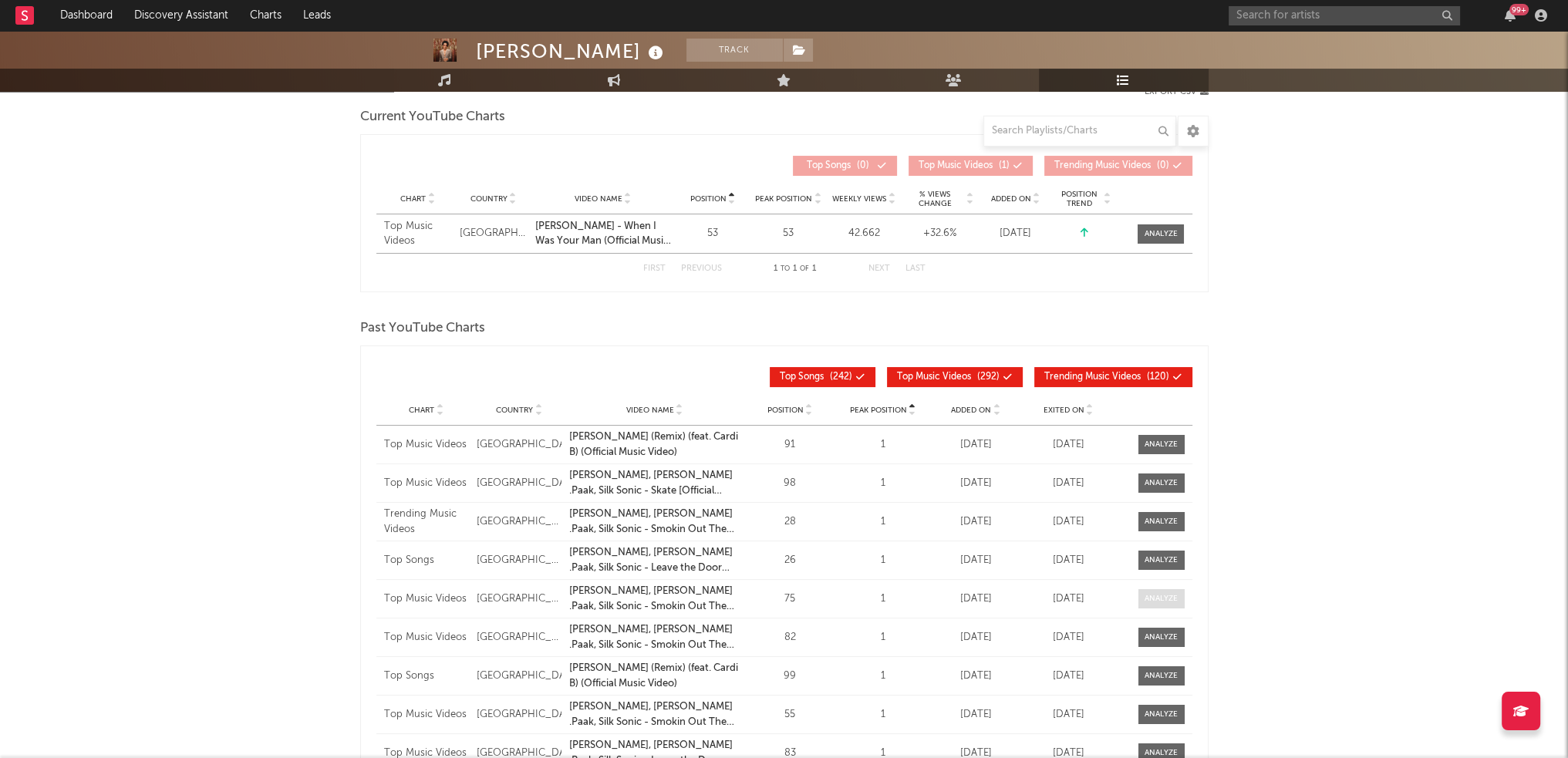
scroll to position [309, 0]
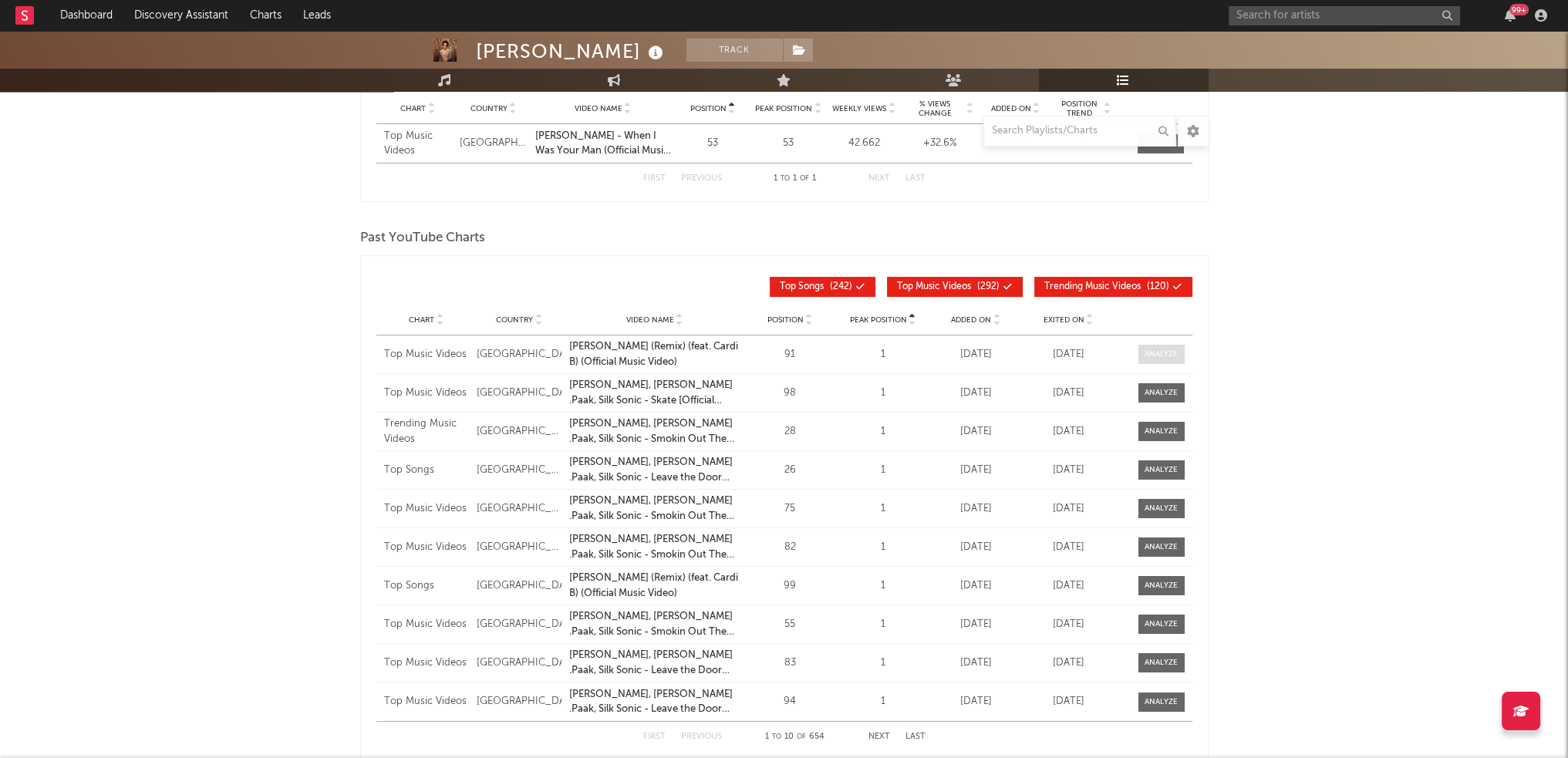
click at [1147, 358] on div at bounding box center [1160, 355] width 33 height 12
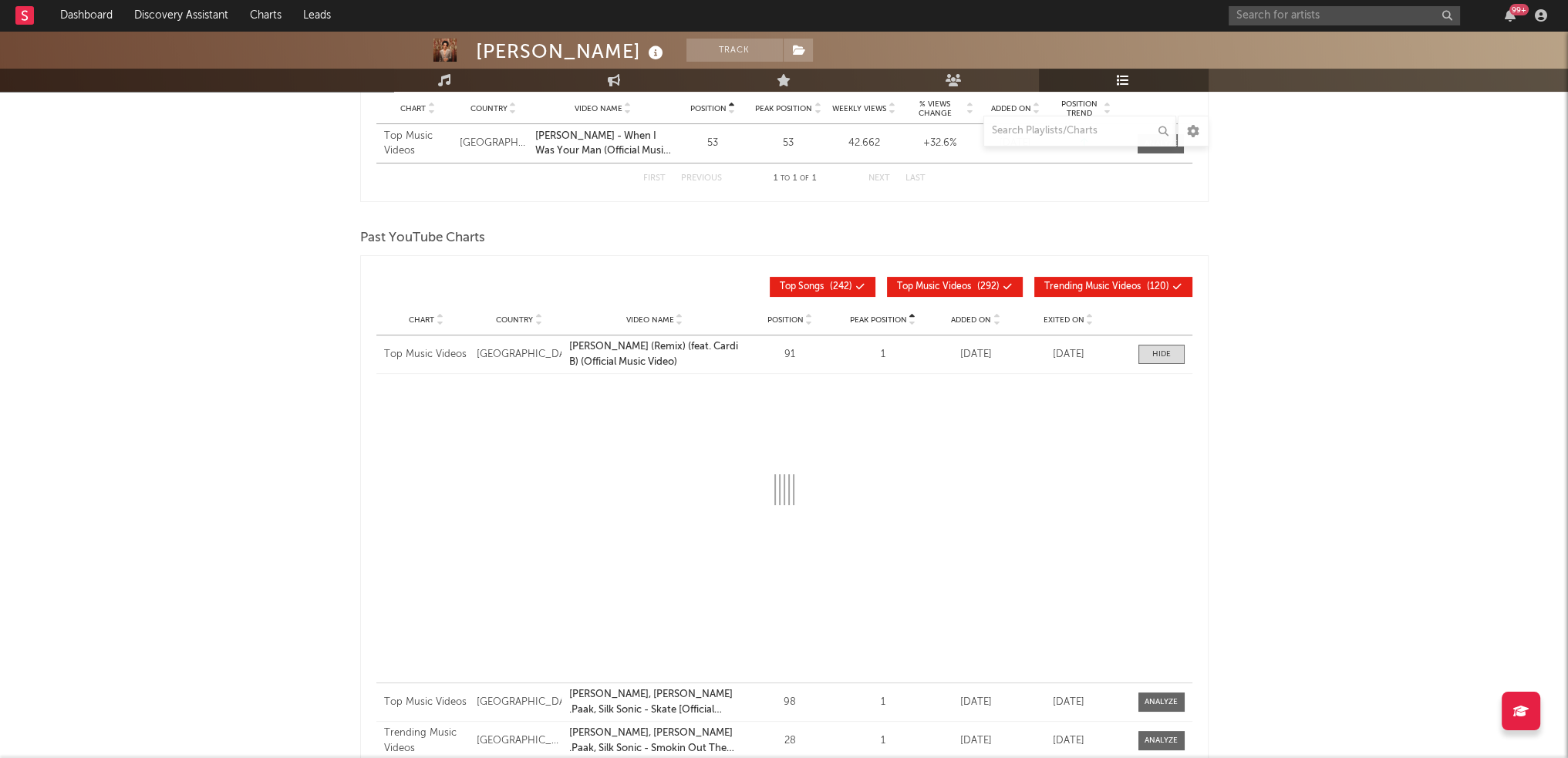
select select "6m"
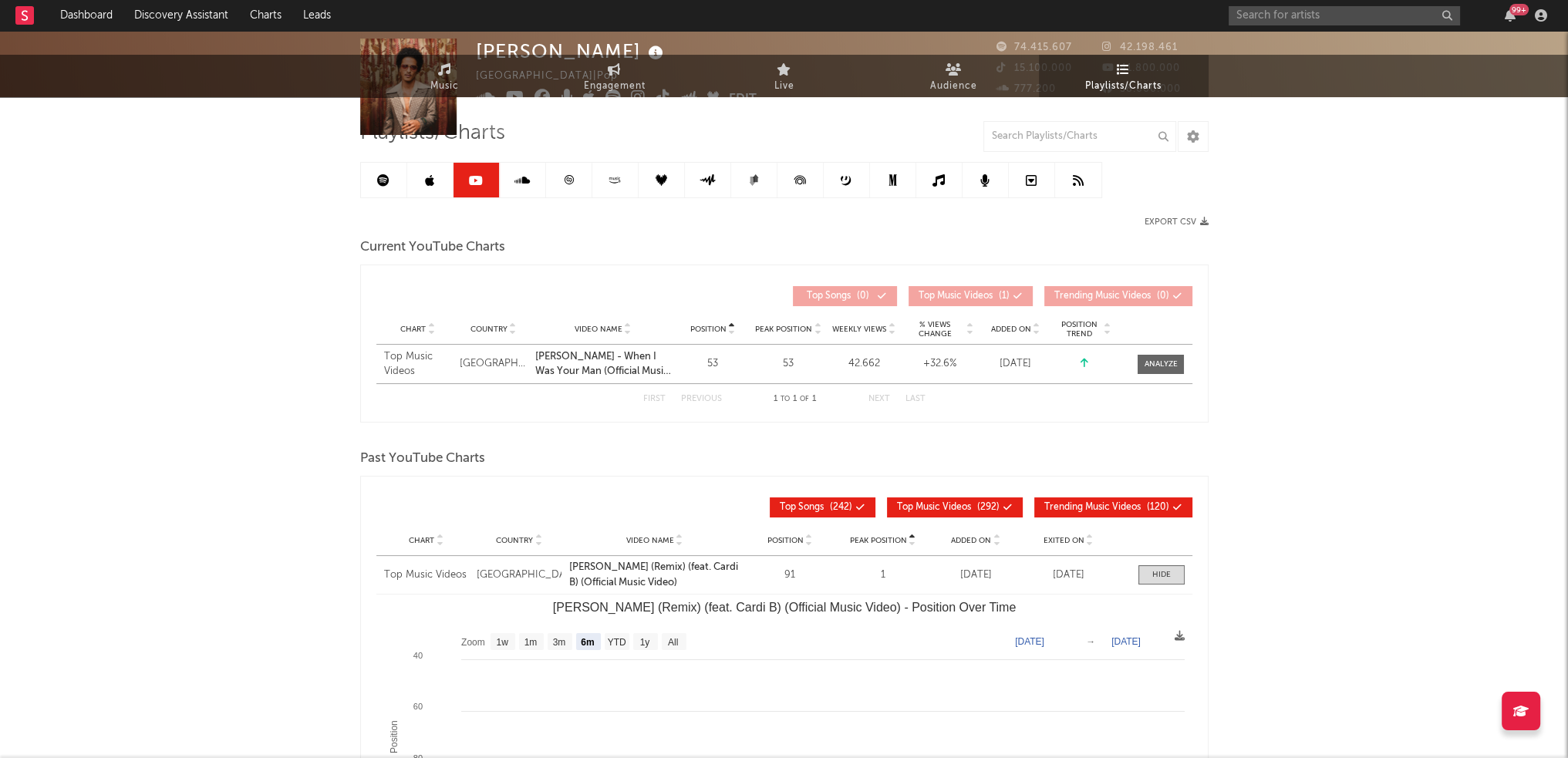
scroll to position [0, 0]
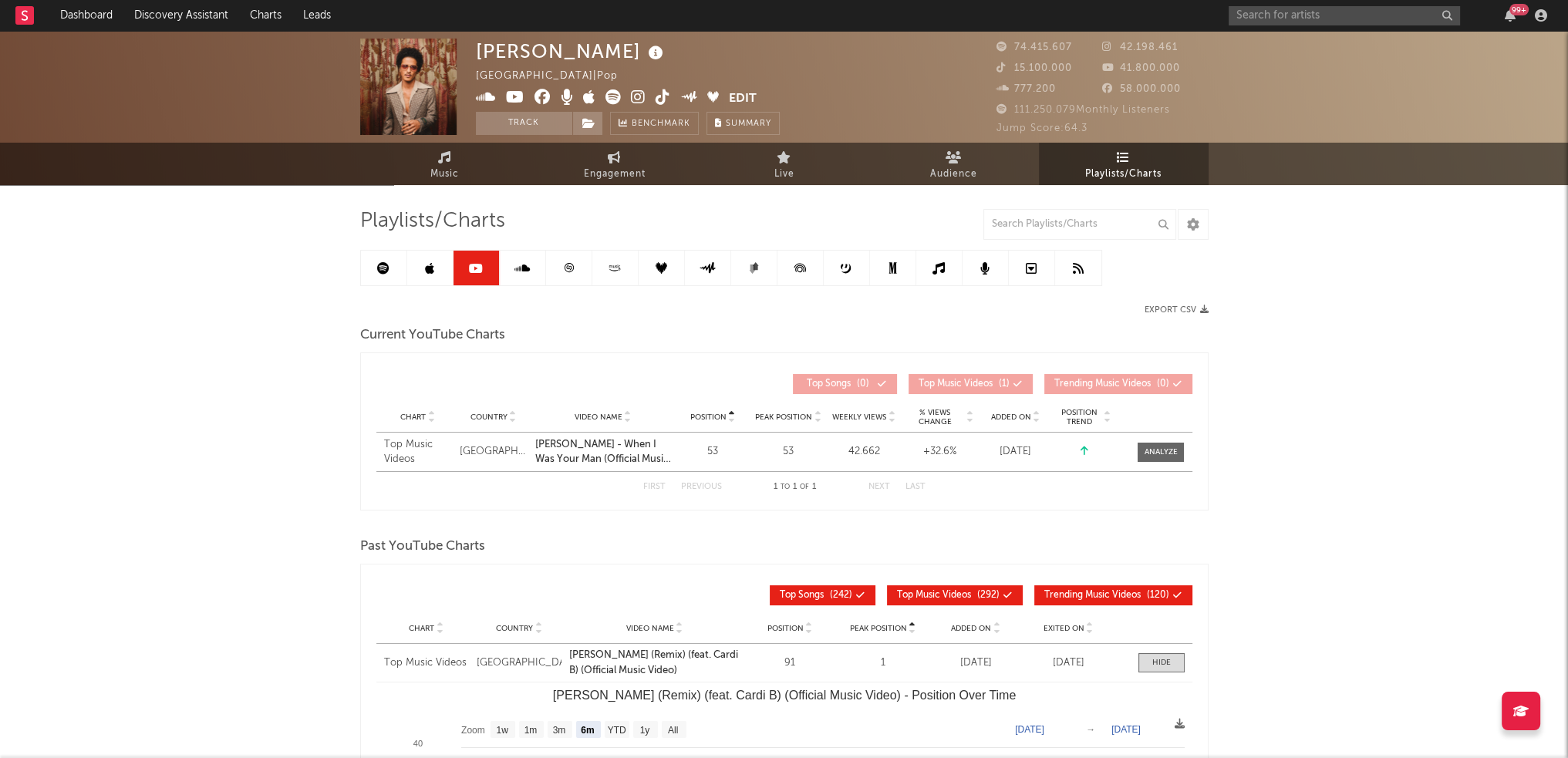
click at [1372, 310] on div "[PERSON_NAME] [GEOGRAPHIC_DATA] | Pop Edit Track Benchmark Summary 74.415.607 4…" at bounding box center [784, 750] width 1568 height 1439
click at [1421, 423] on div "[PERSON_NAME] [GEOGRAPHIC_DATA] | Pop Edit Track Benchmark Summary 74.415.607 4…" at bounding box center [784, 750] width 1568 height 1439
